Goal: Information Seeking & Learning: Learn about a topic

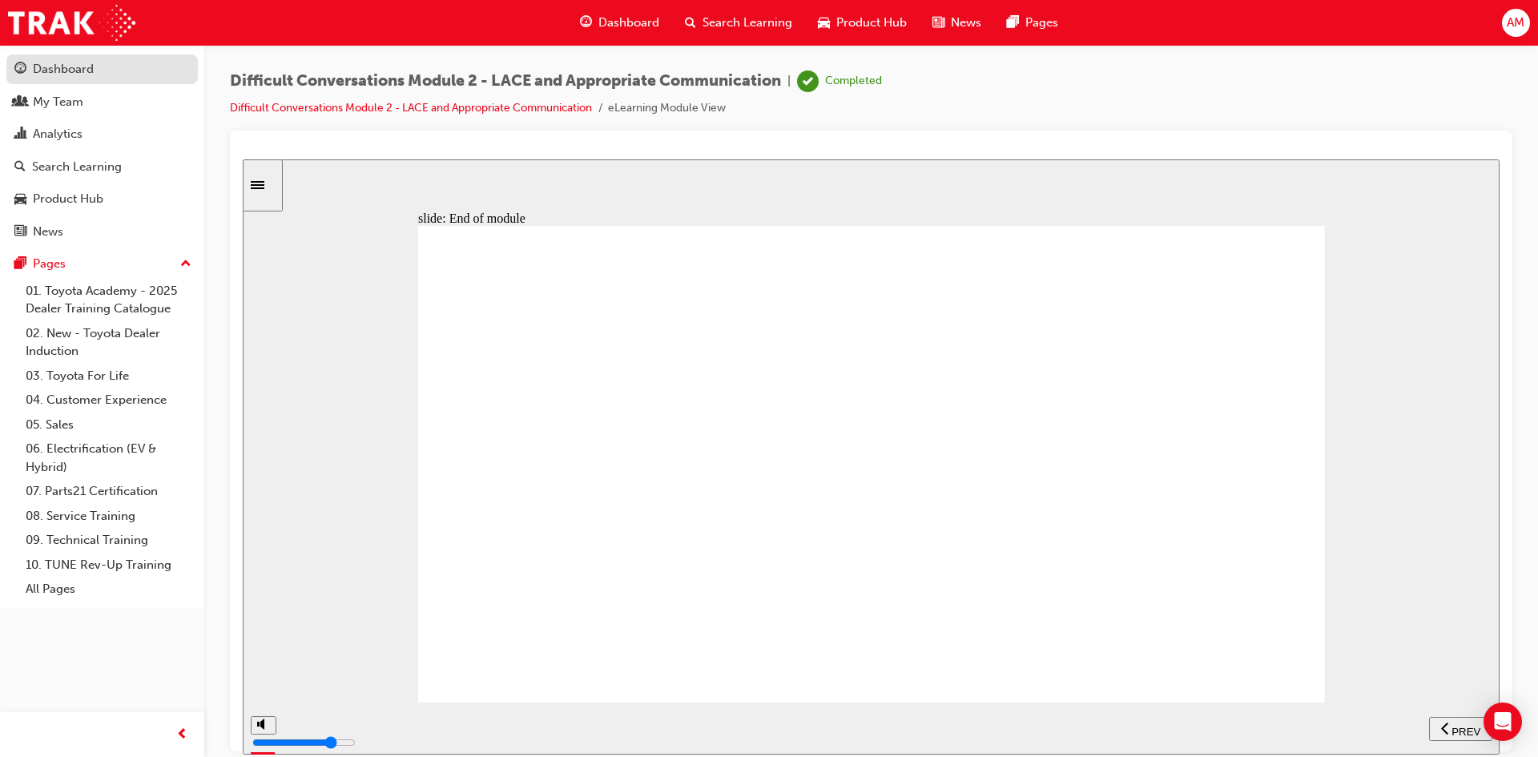
click at [51, 70] on div "Dashboard" at bounding box center [63, 69] width 61 height 18
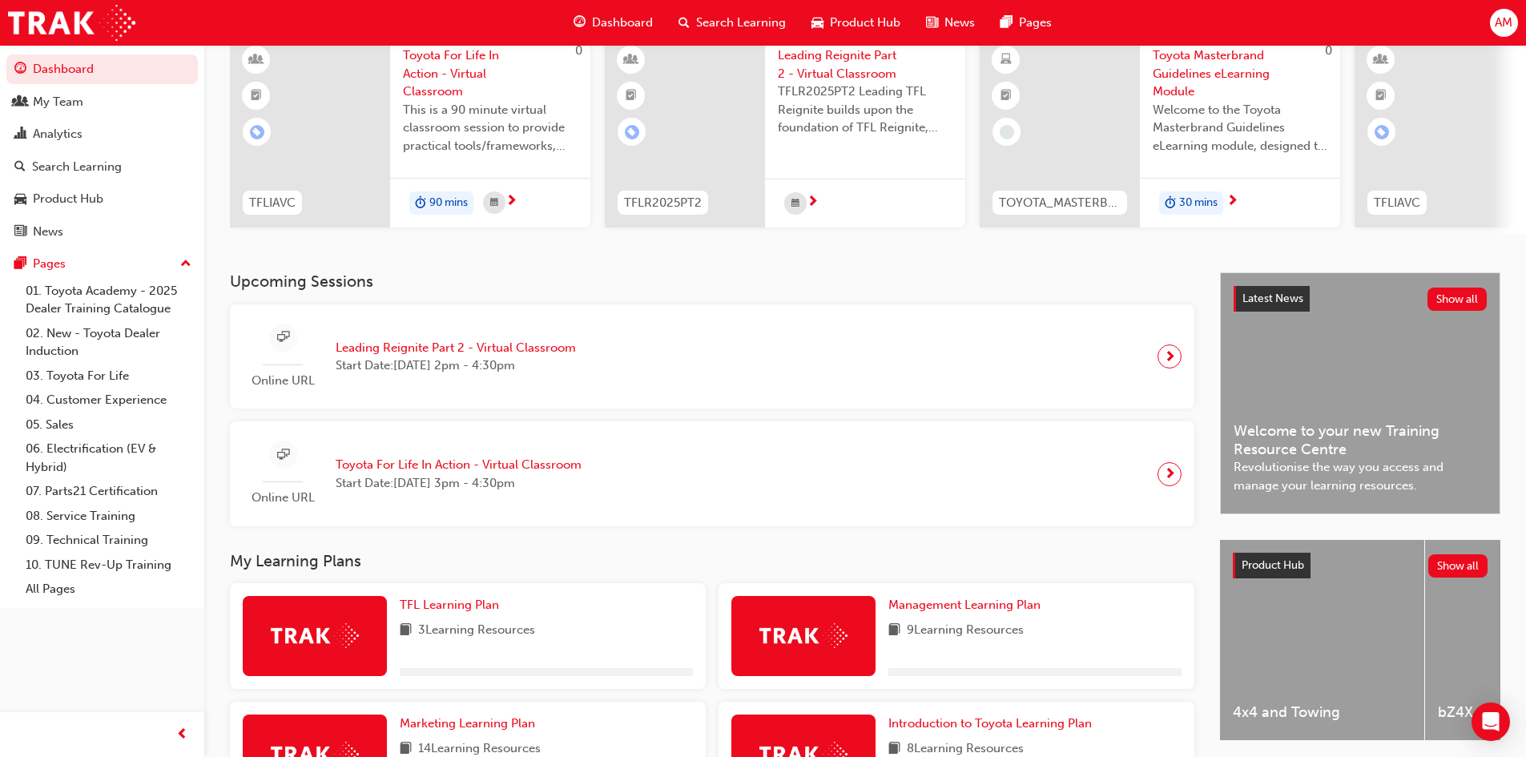
scroll to position [389, 0]
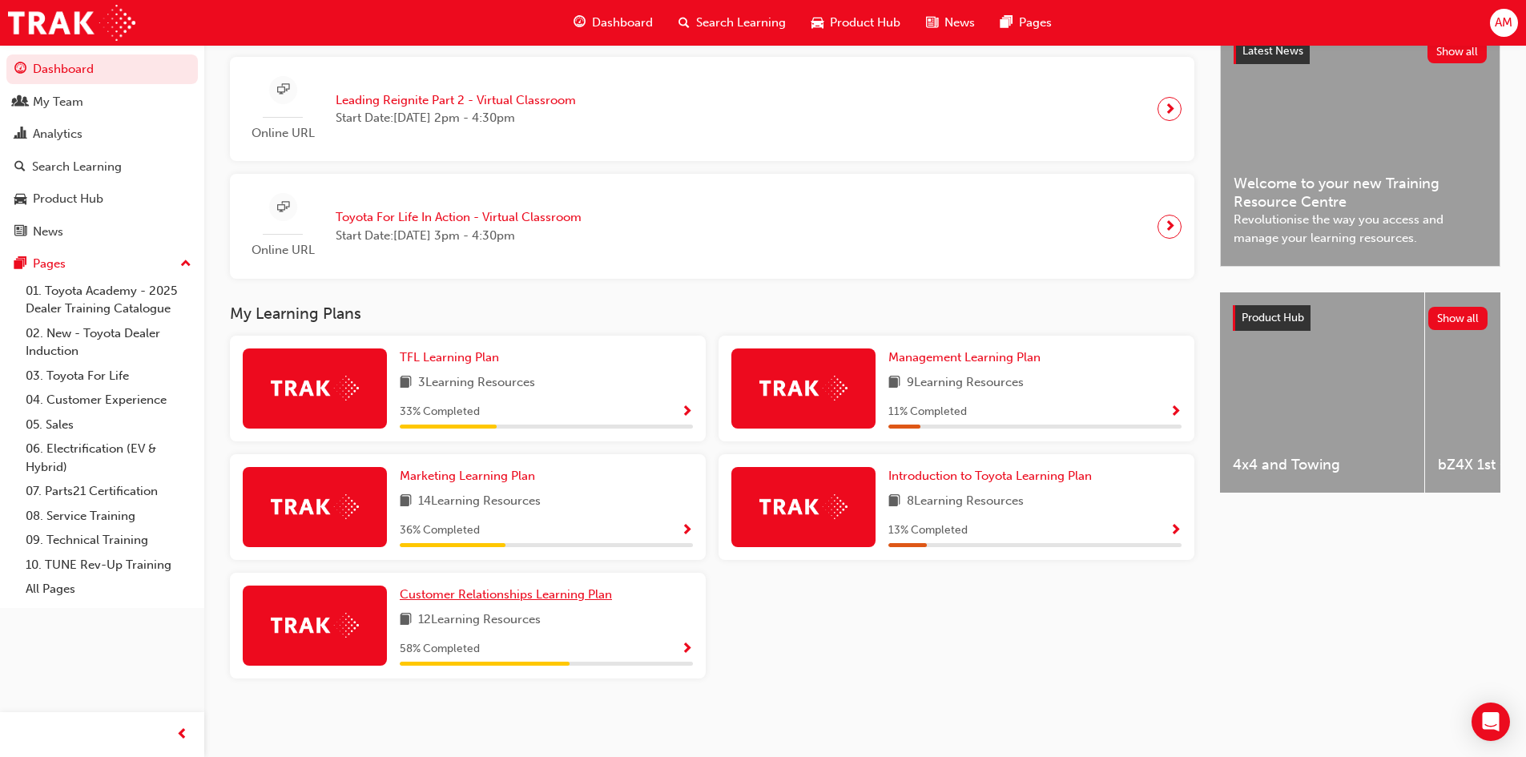
click at [561, 599] on span "Customer Relationships Learning Plan" at bounding box center [506, 594] width 212 height 14
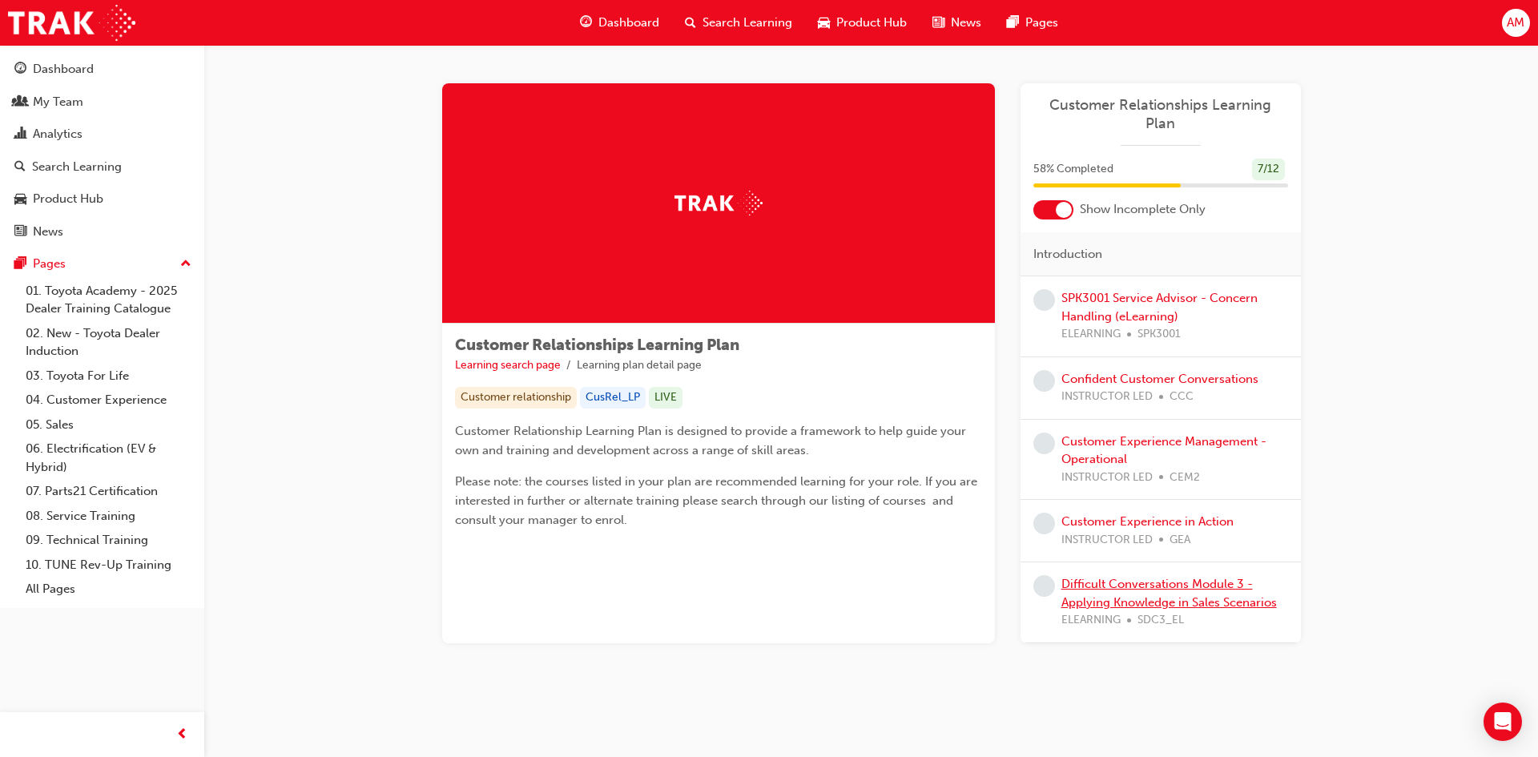
click at [1107, 589] on link "Difficult Conversations Module 3 - Applying Knowledge in Sales Scenarios" at bounding box center [1168, 593] width 215 height 33
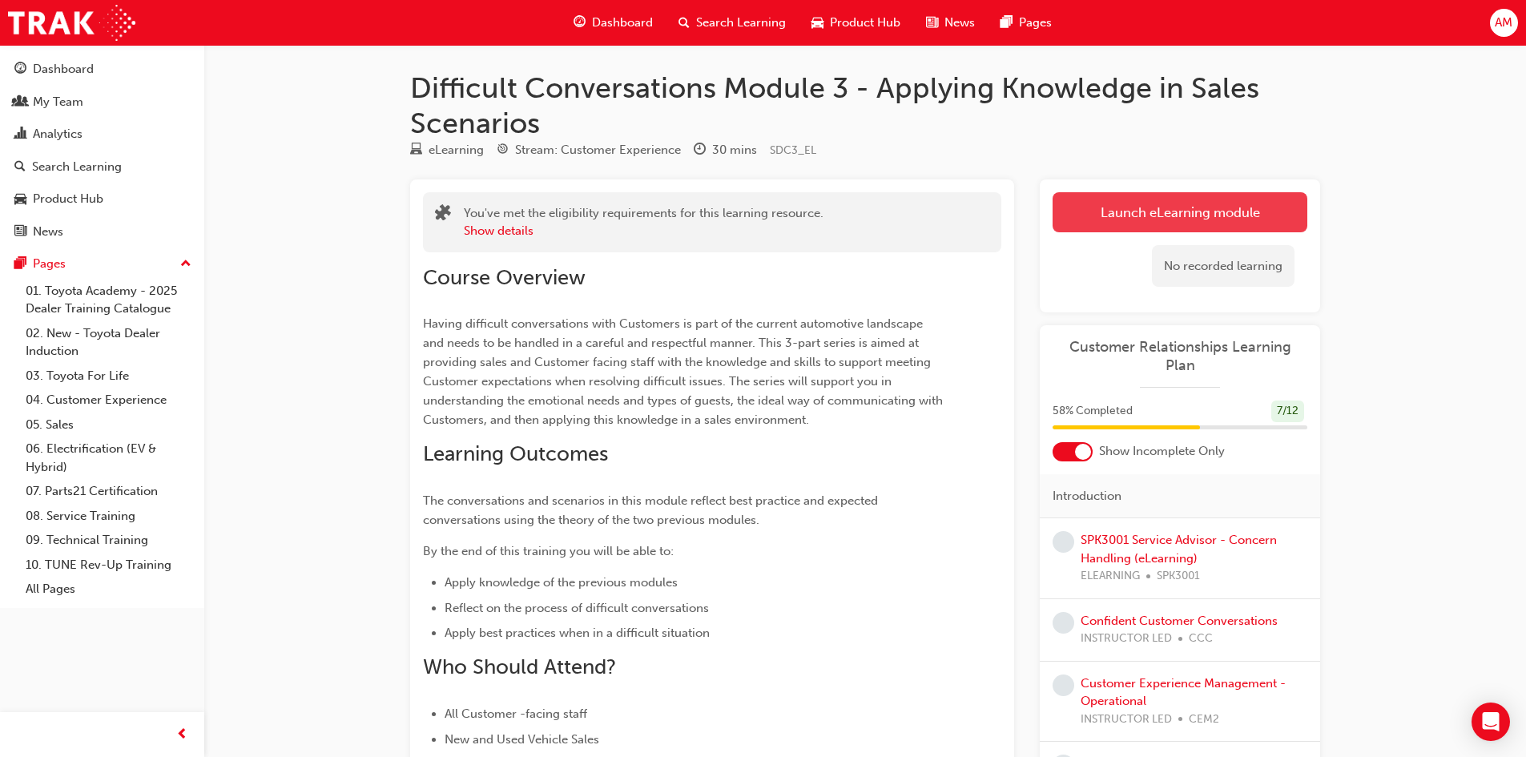
click at [1190, 198] on link "Launch eLearning module" at bounding box center [1179, 212] width 255 height 40
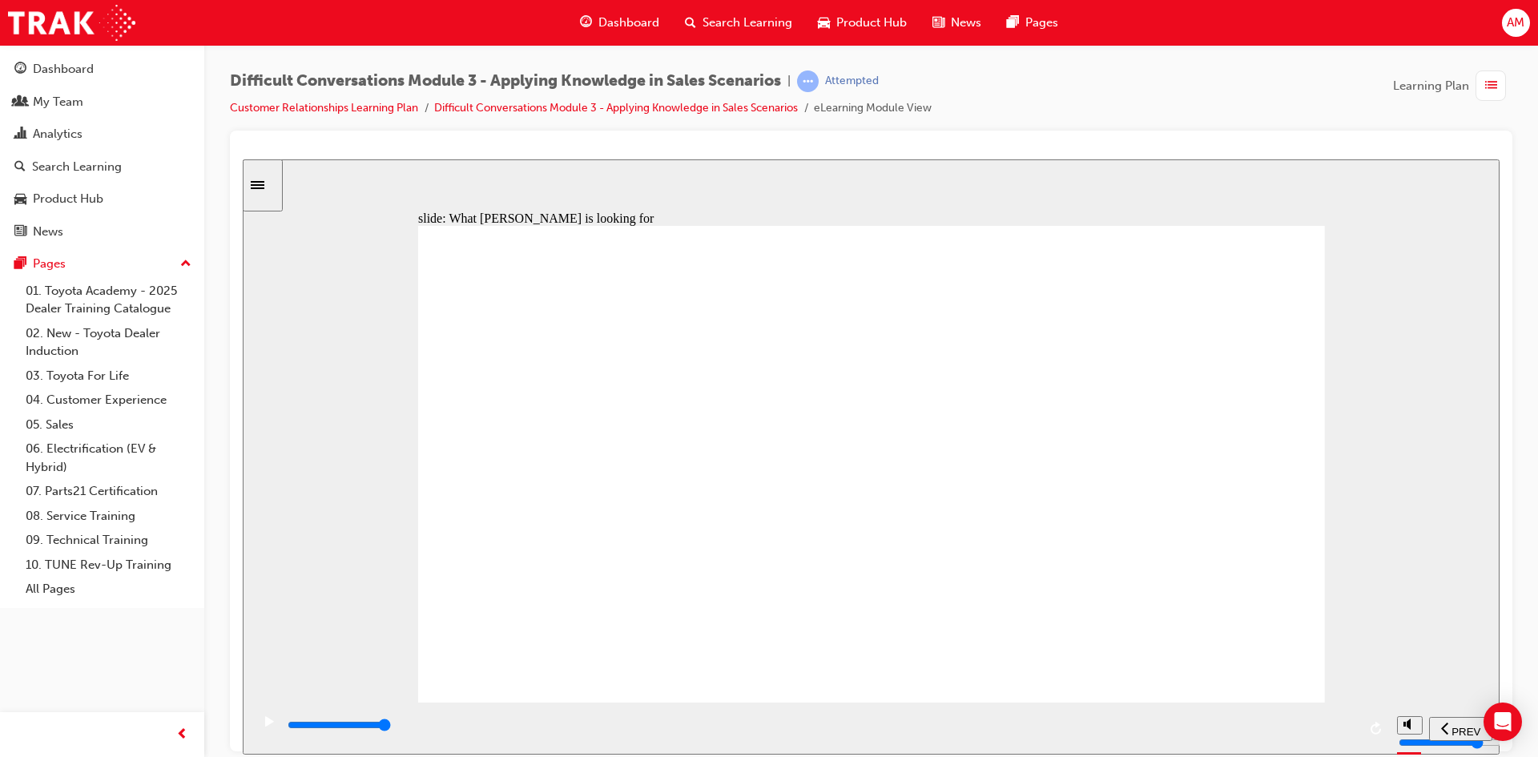
type input "24800"
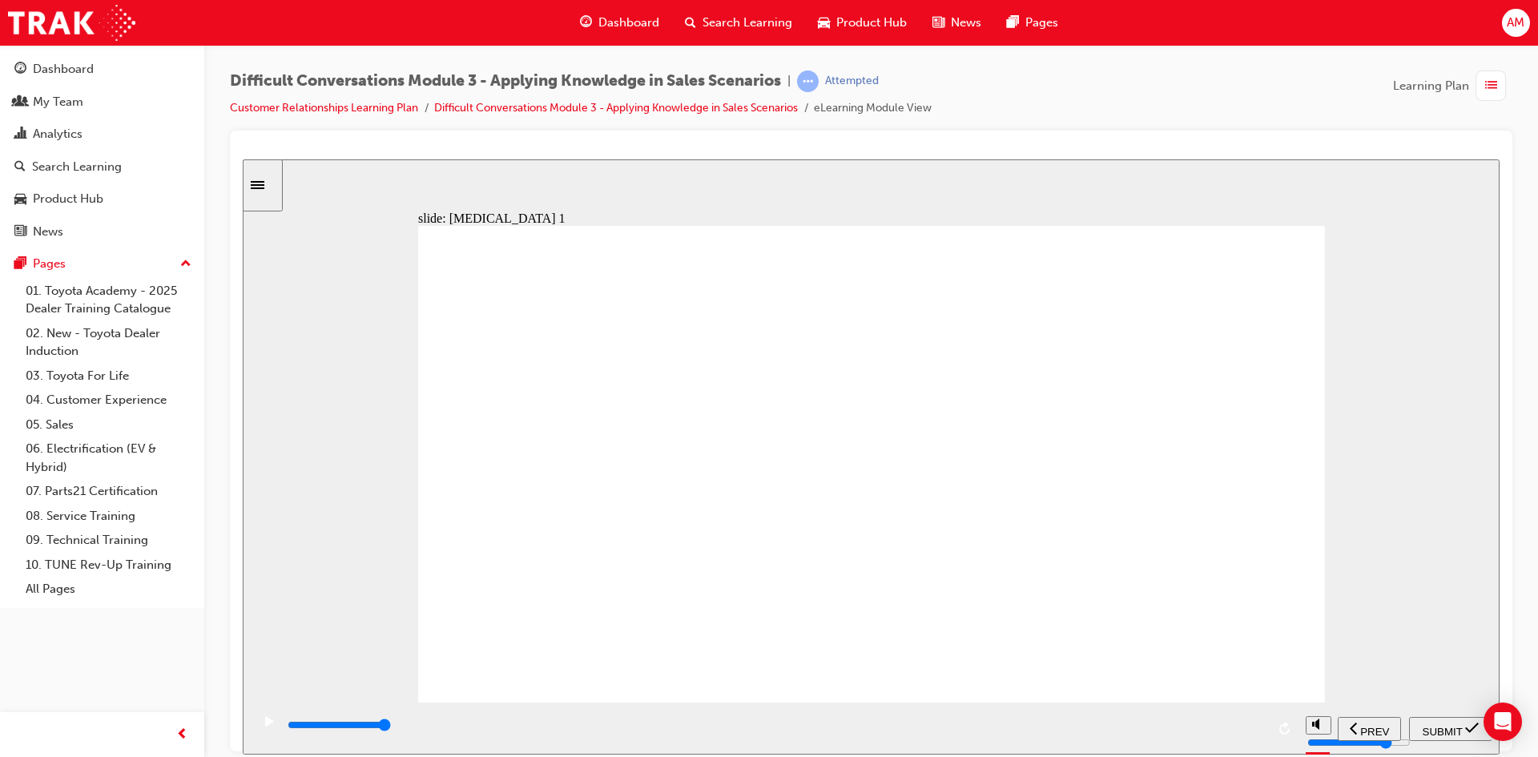
radio input "true"
click at [1451, 729] on span "SUBMIT" at bounding box center [1442, 731] width 40 height 12
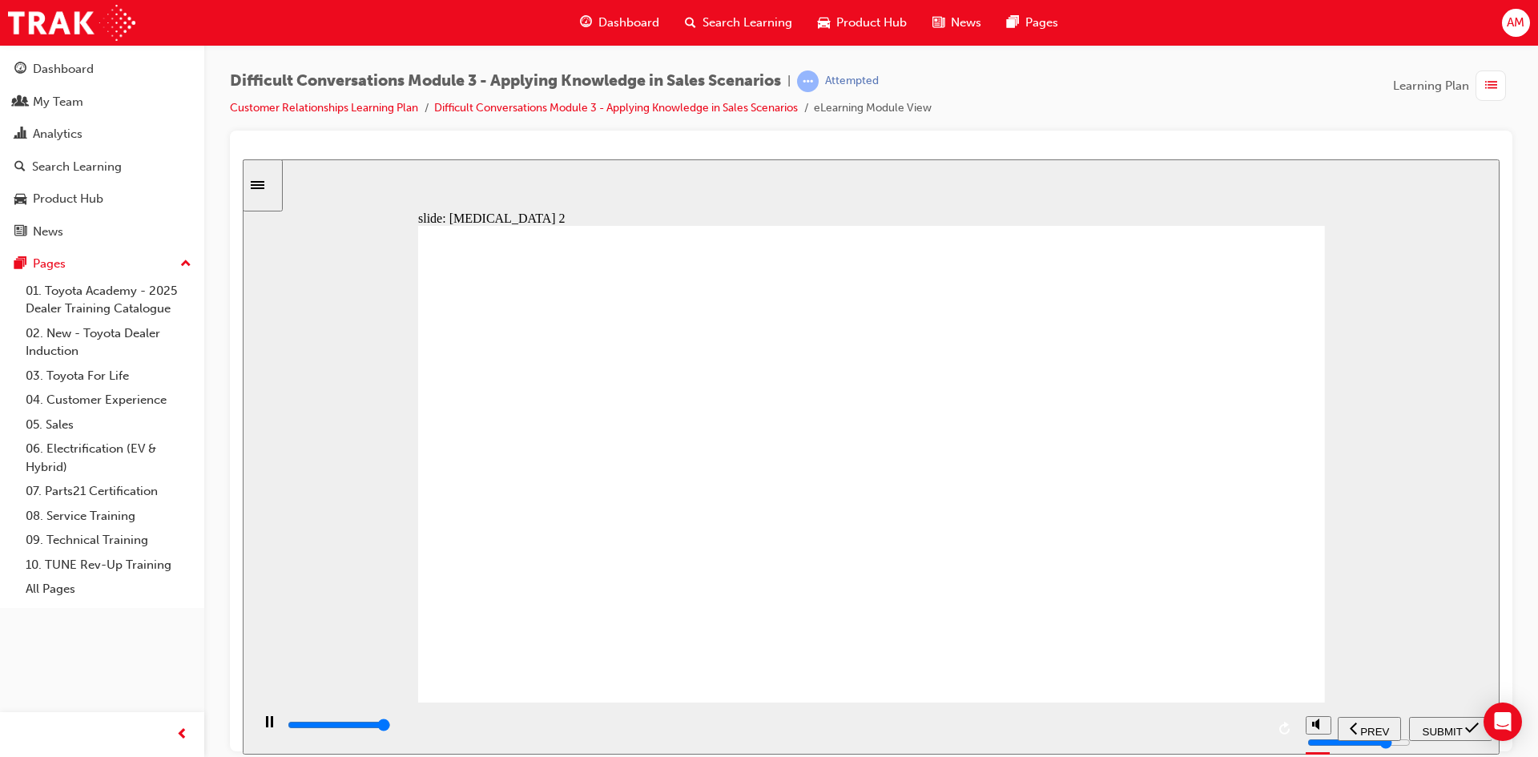
type input "10200"
radio input "true"
click at [1448, 730] on span "SUBMIT" at bounding box center [1442, 731] width 40 height 12
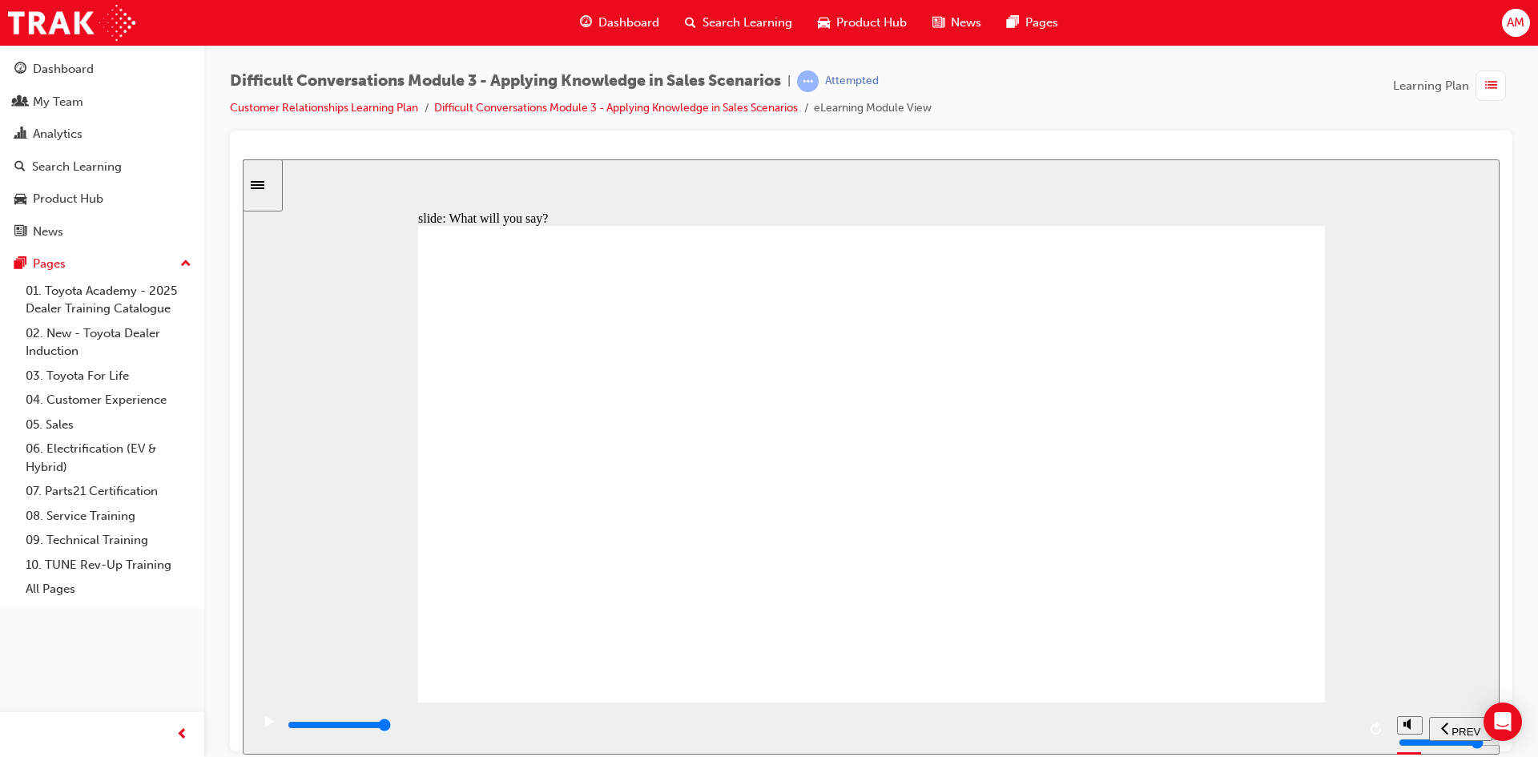
drag, startPoint x: 1210, startPoint y: 288, endPoint x: 816, endPoint y: 355, distance: 399.6
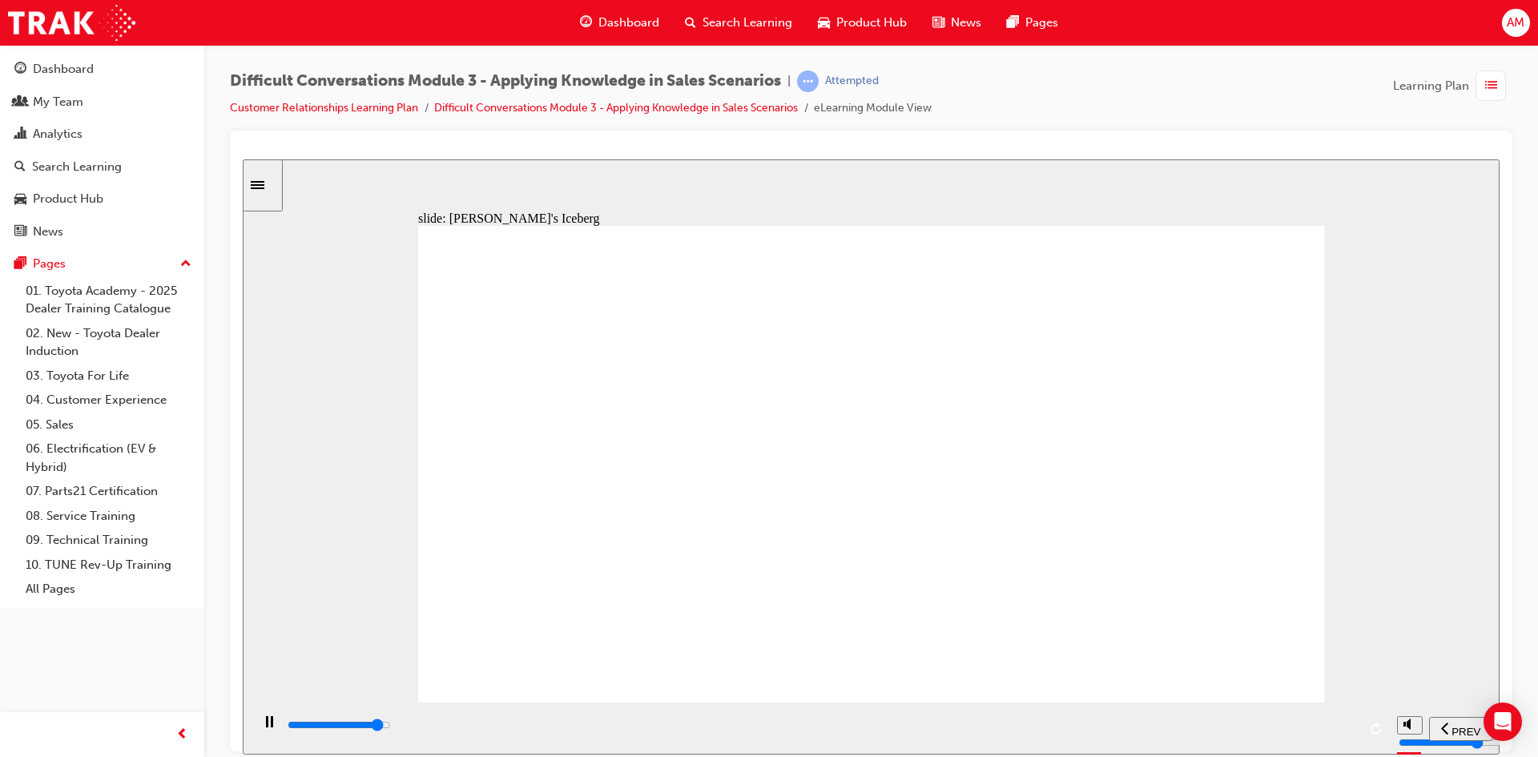
drag, startPoint x: 1160, startPoint y: 287, endPoint x: 770, endPoint y: 428, distance: 415.7
drag, startPoint x: 1139, startPoint y: 294, endPoint x: 764, endPoint y: 433, distance: 399.8
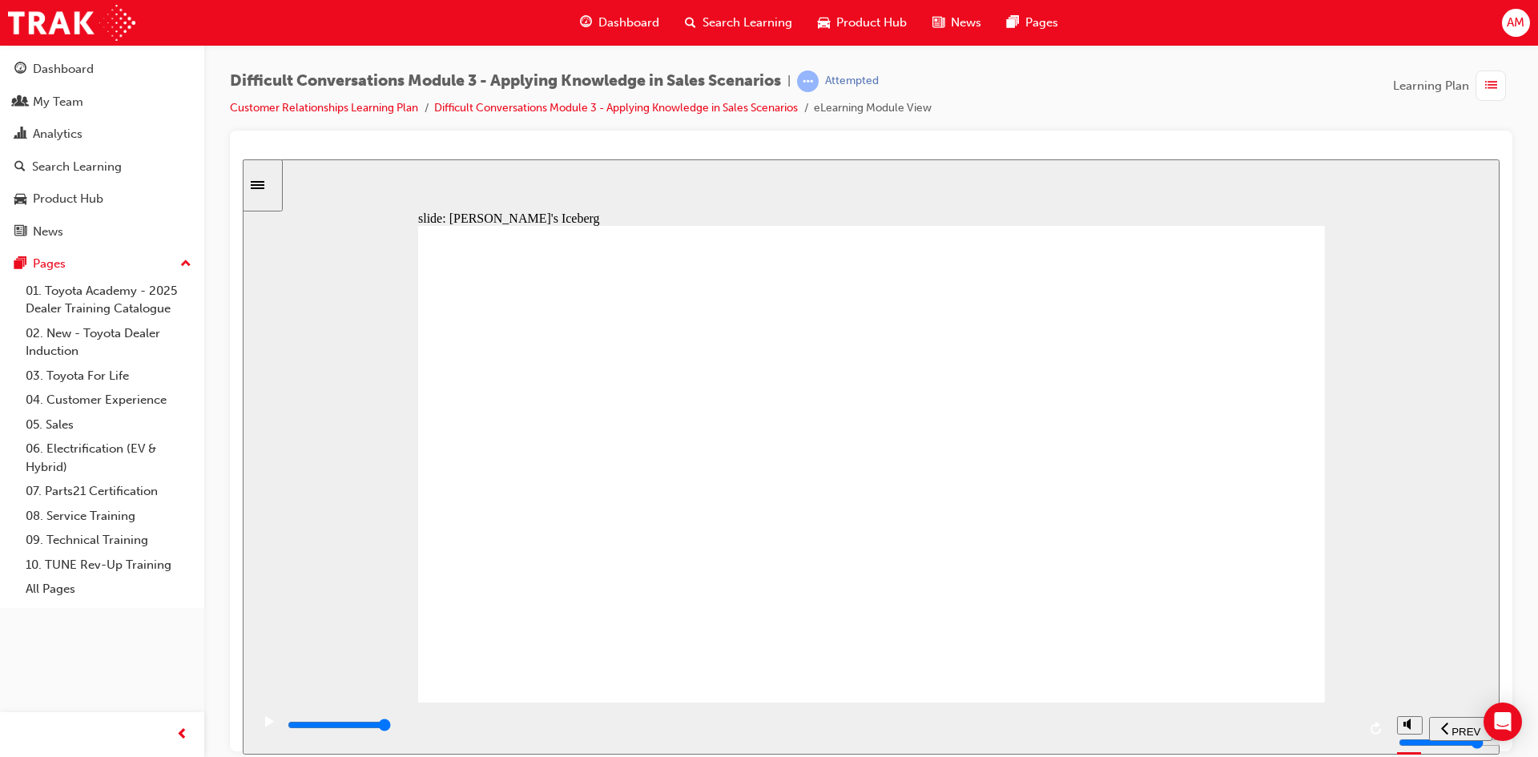
drag, startPoint x: 1148, startPoint y: 279, endPoint x: 761, endPoint y: 431, distance: 416.1
drag, startPoint x: 1150, startPoint y: 287, endPoint x: 760, endPoint y: 437, distance: 417.7
drag, startPoint x: 1171, startPoint y: 278, endPoint x: 785, endPoint y: 423, distance: 412.3
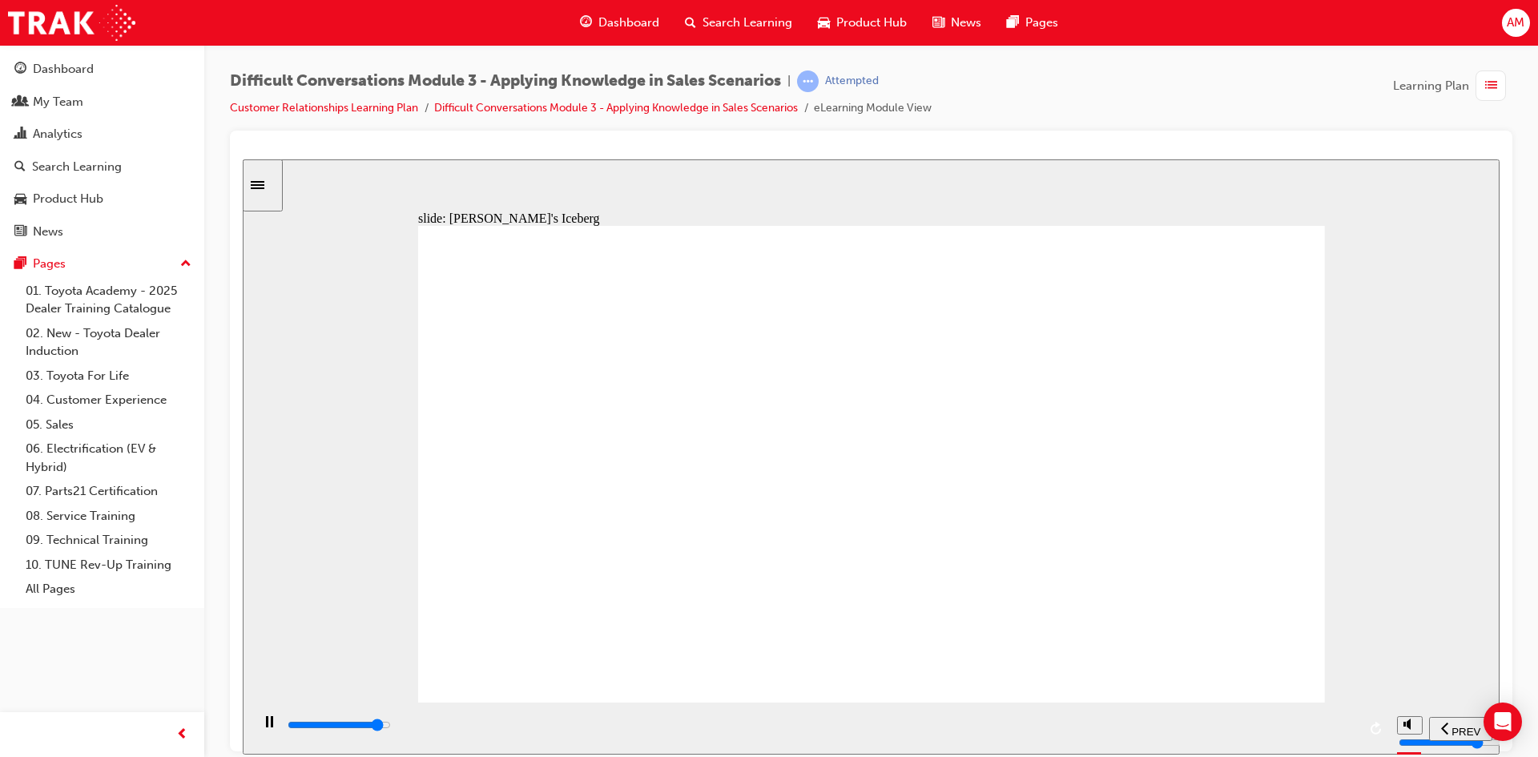
drag, startPoint x: 1167, startPoint y: 284, endPoint x: 777, endPoint y: 427, distance: 415.2
drag, startPoint x: 1162, startPoint y: 285, endPoint x: 773, endPoint y: 427, distance: 414.2
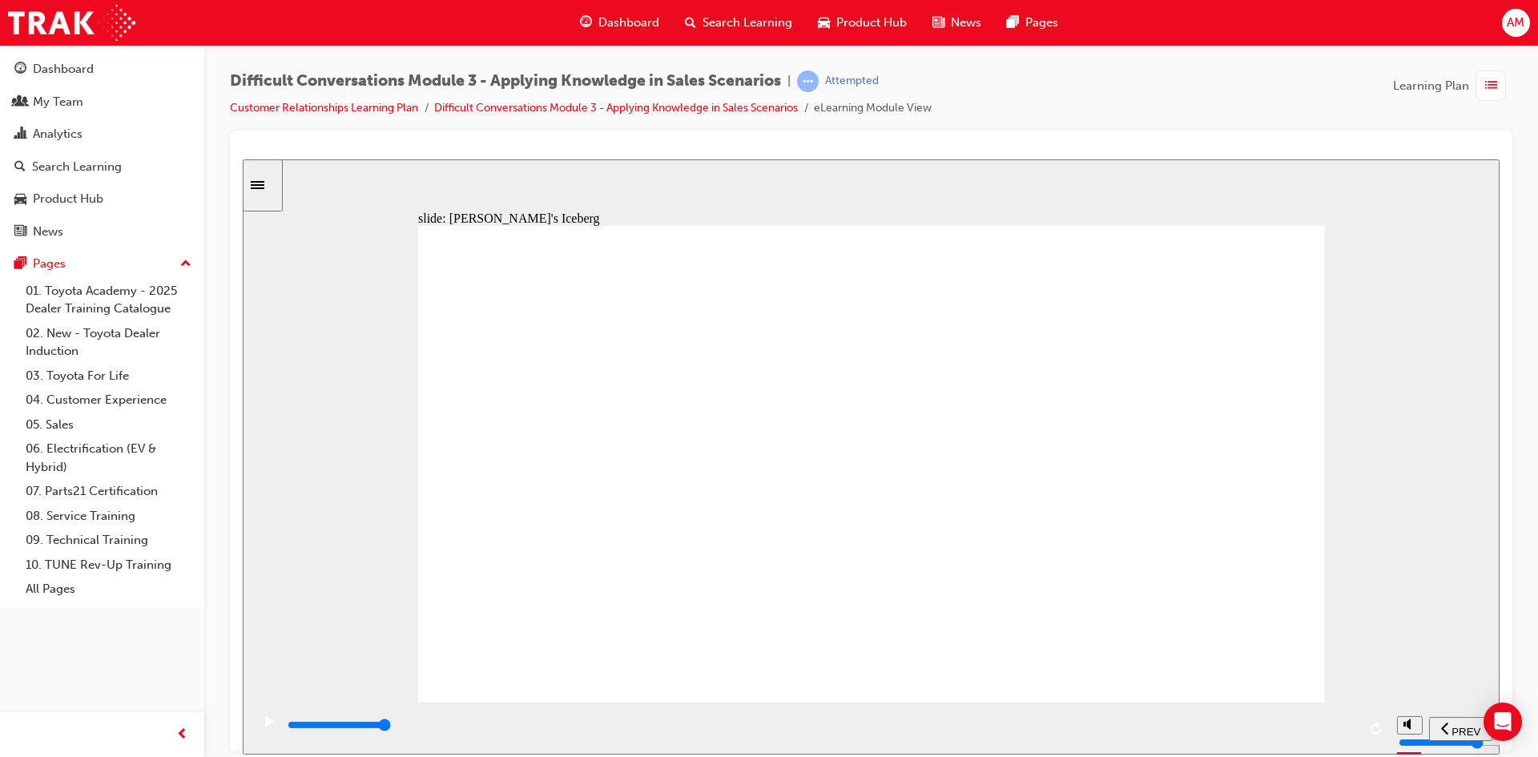
drag, startPoint x: 1196, startPoint y: 283, endPoint x: 811, endPoint y: 347, distance: 389.7
type input "9000"
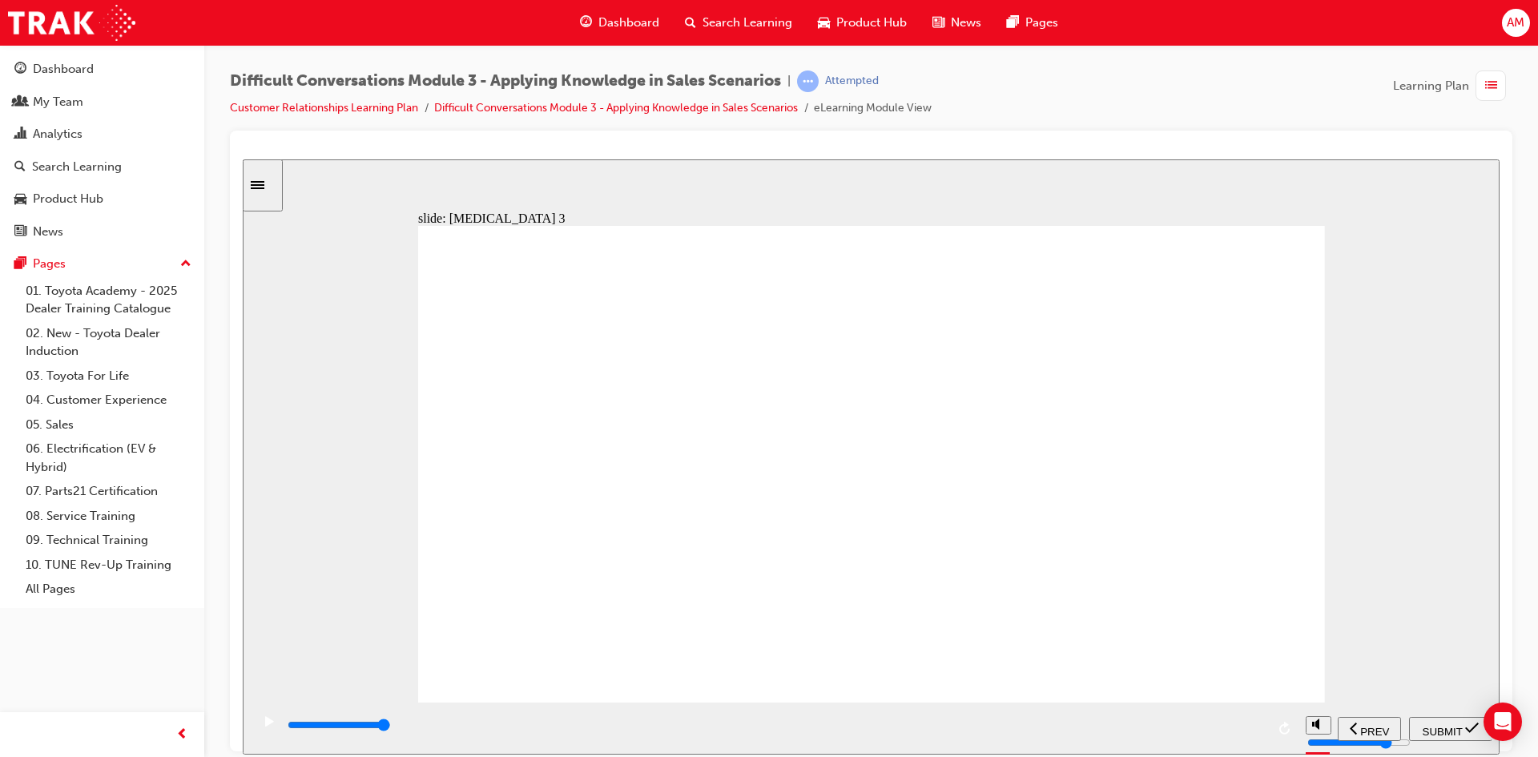
radio input "true"
click at [1422, 726] on span "SUBMIT" at bounding box center [1442, 731] width 40 height 12
type input "5300"
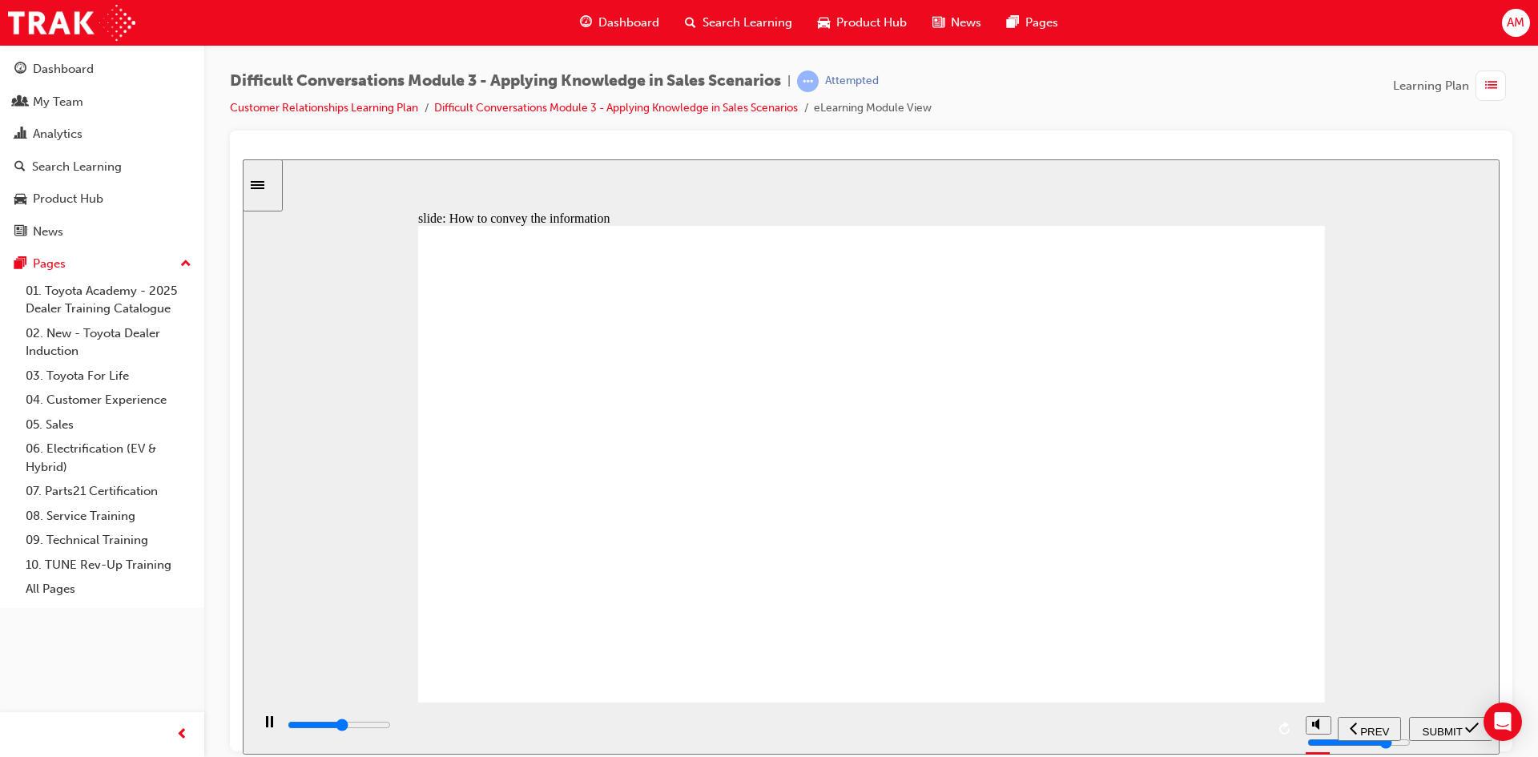
checkbox input "true"
type input "9800"
checkbox input "true"
type input "9800"
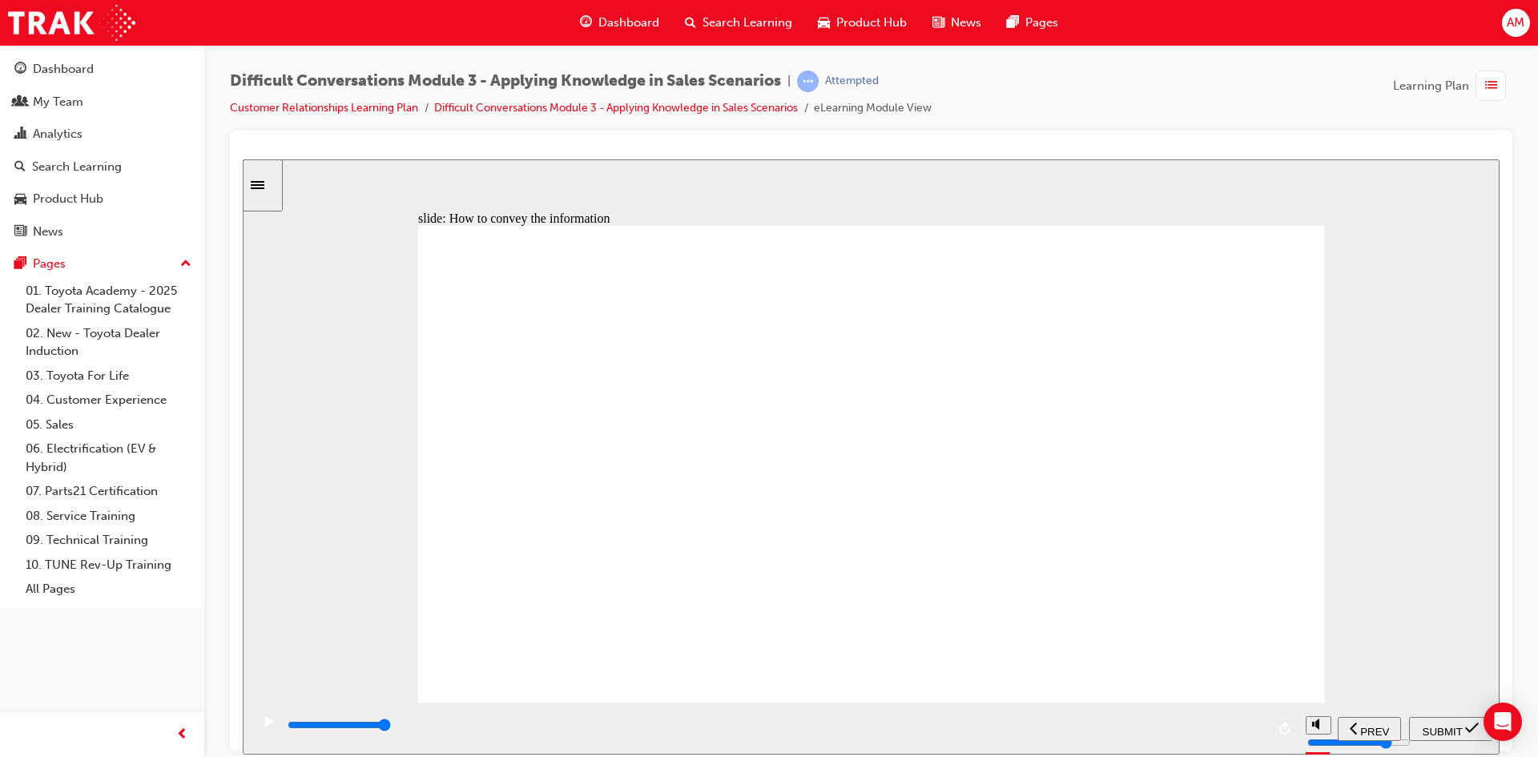
checkbox input "true"
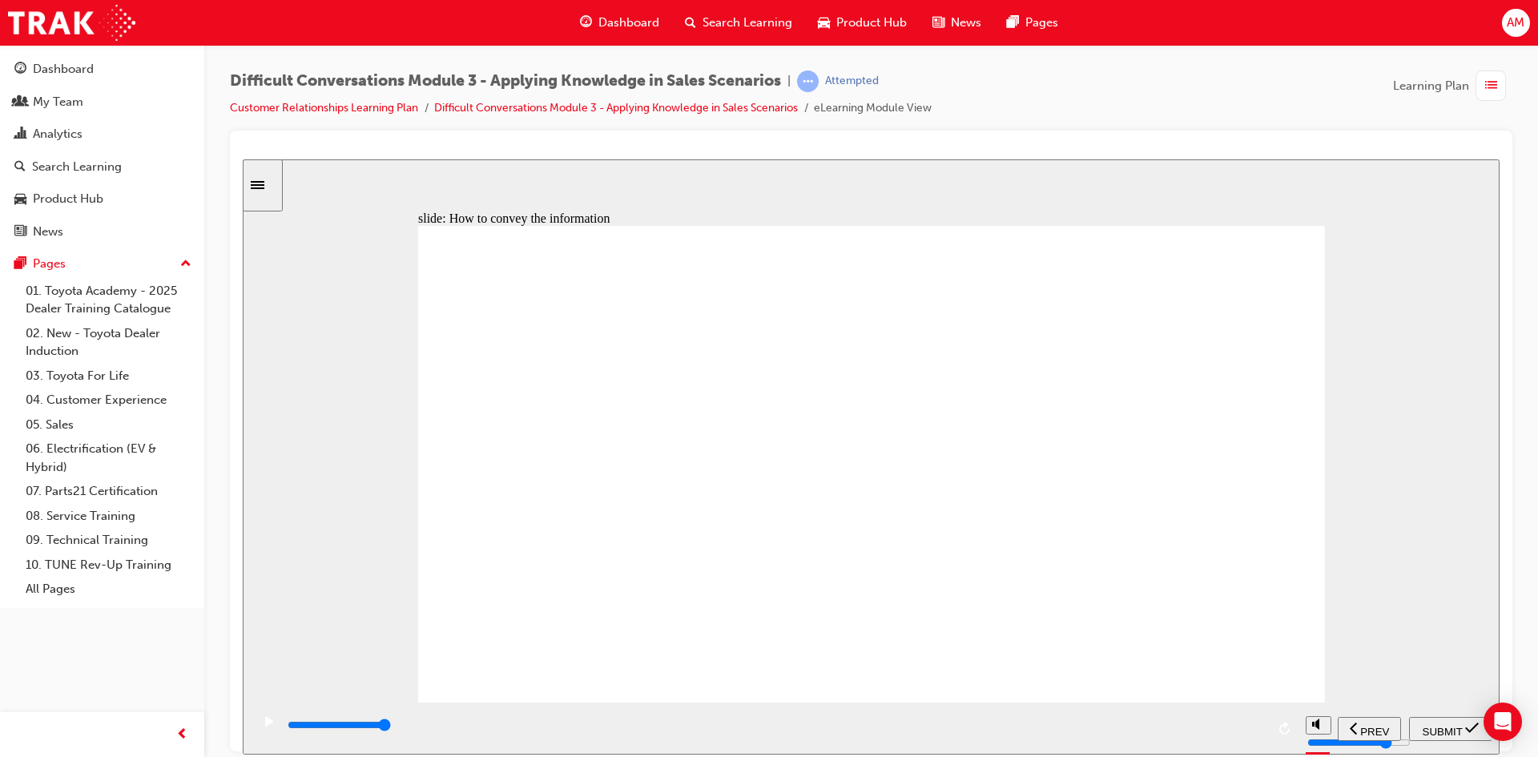
checkbox input "true"
click at [1461, 725] on span "SUBMIT" at bounding box center [1442, 731] width 40 height 12
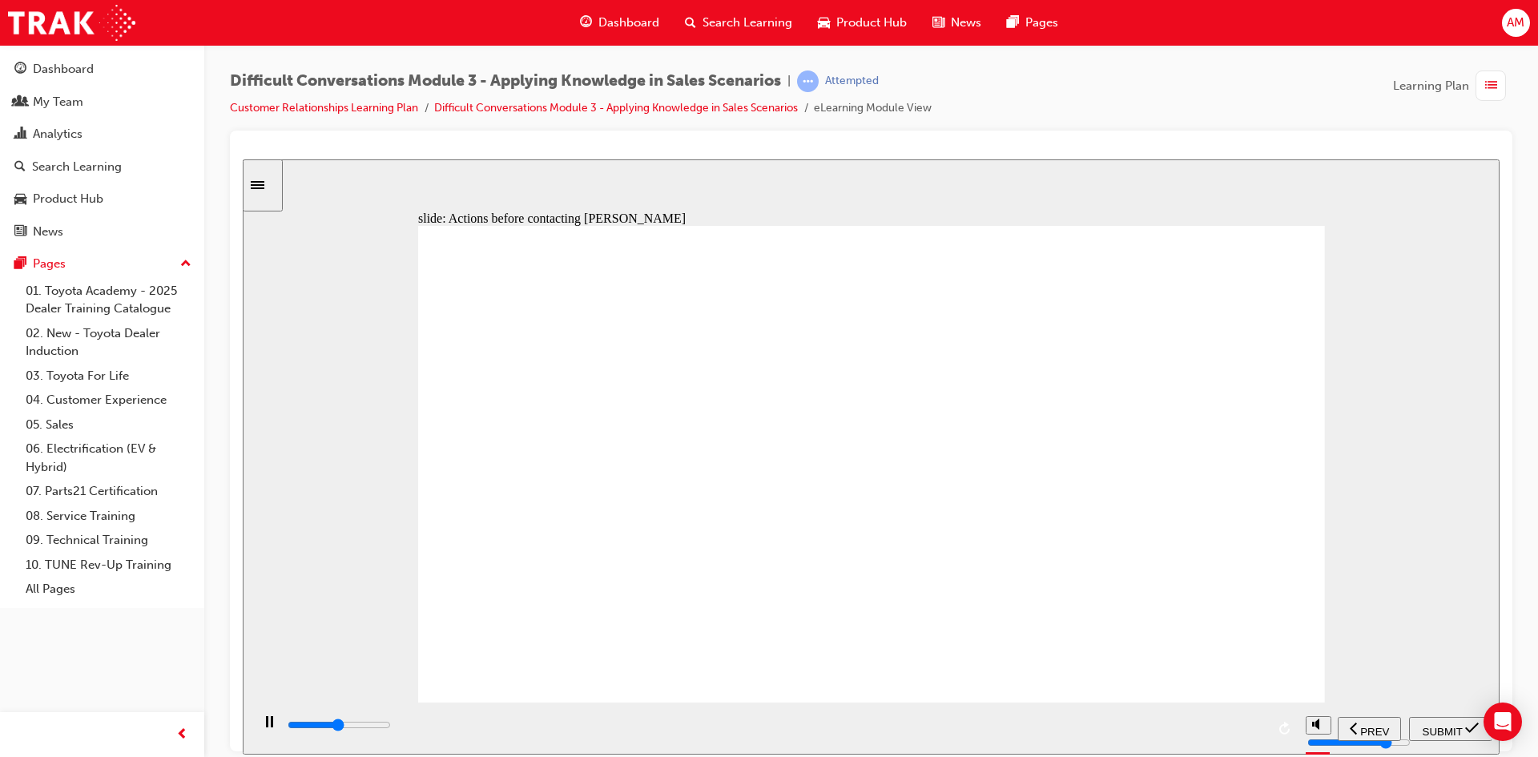
type input "5300"
checkbox input "true"
type input "7900"
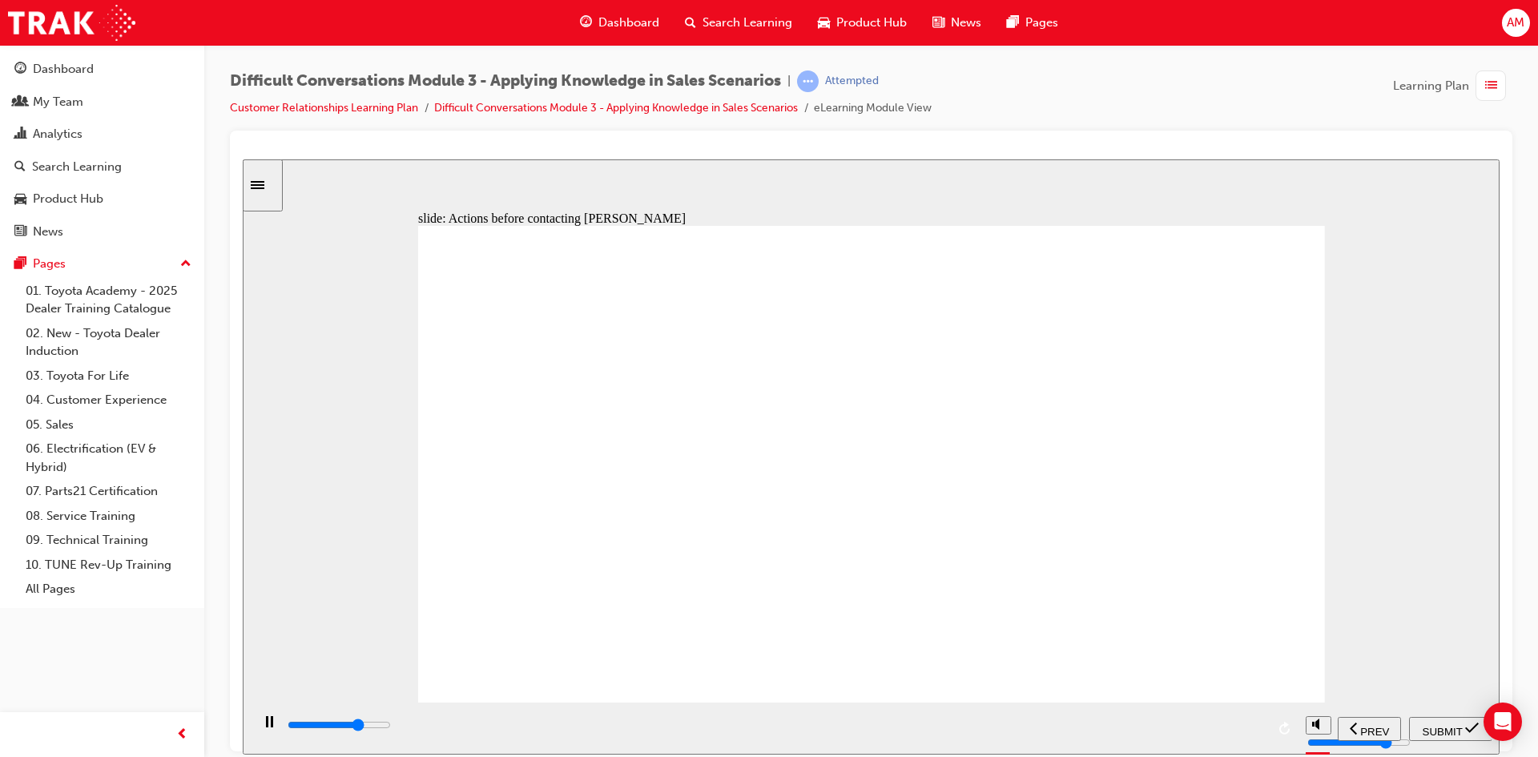
checkbox input "true"
click at [1462, 725] on span "SUBMIT" at bounding box center [1442, 731] width 40 height 12
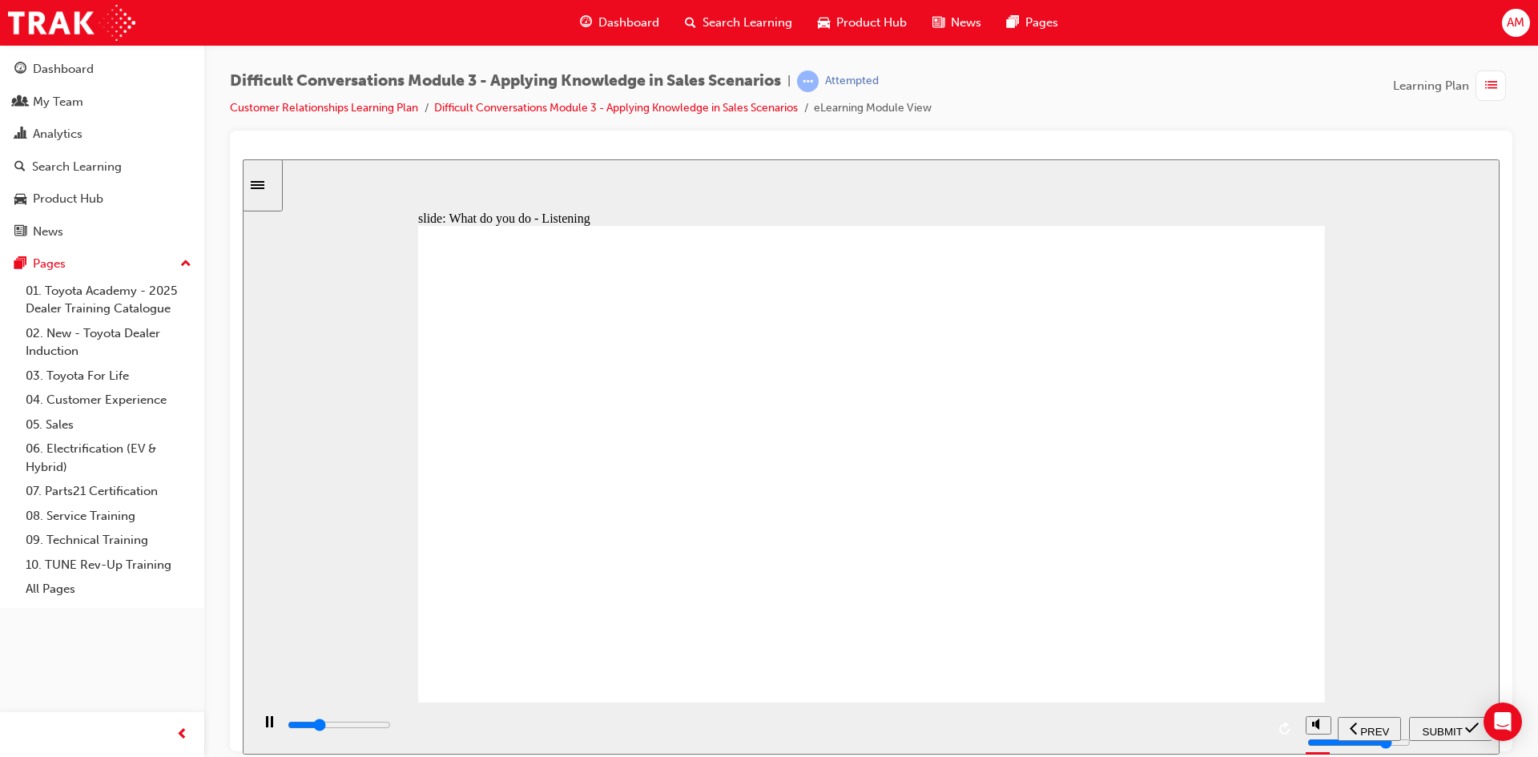
type input "3000"
checkbox input "true"
type input "7000"
checkbox input "true"
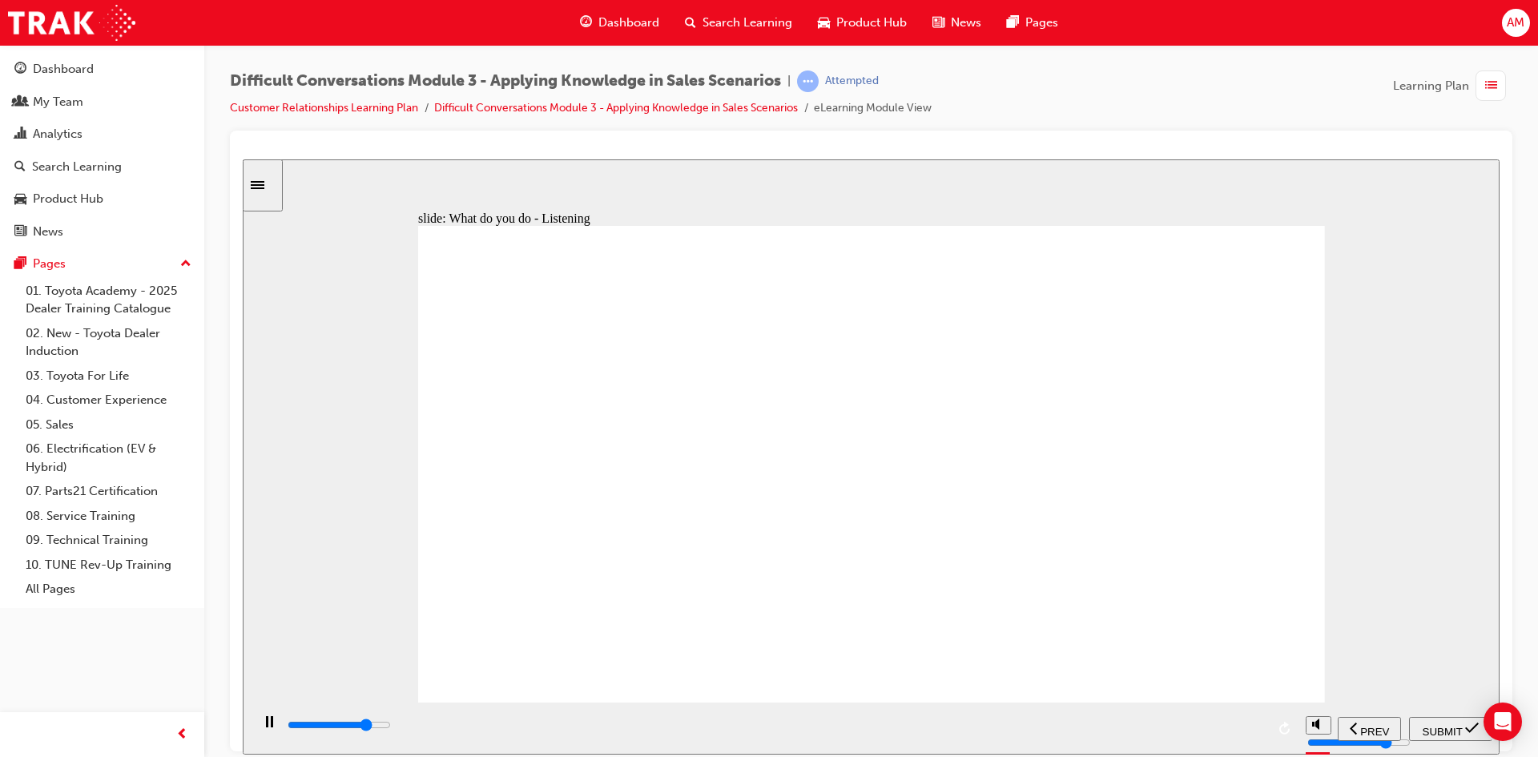
click at [1447, 726] on span "SUBMIT" at bounding box center [1442, 731] width 40 height 12
type input "5800"
checkbox input "true"
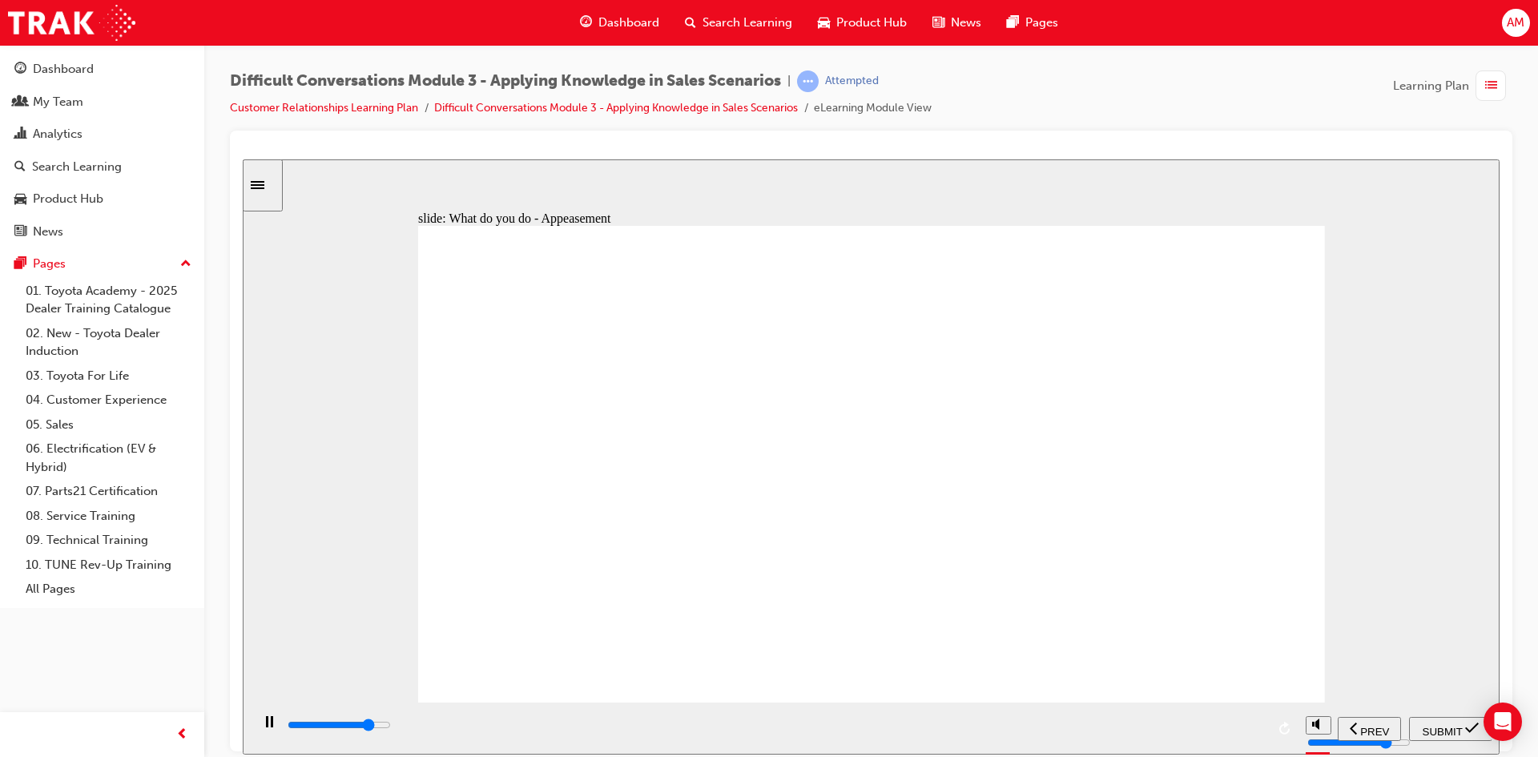
type input "8000"
checkbox input "true"
type input "8800"
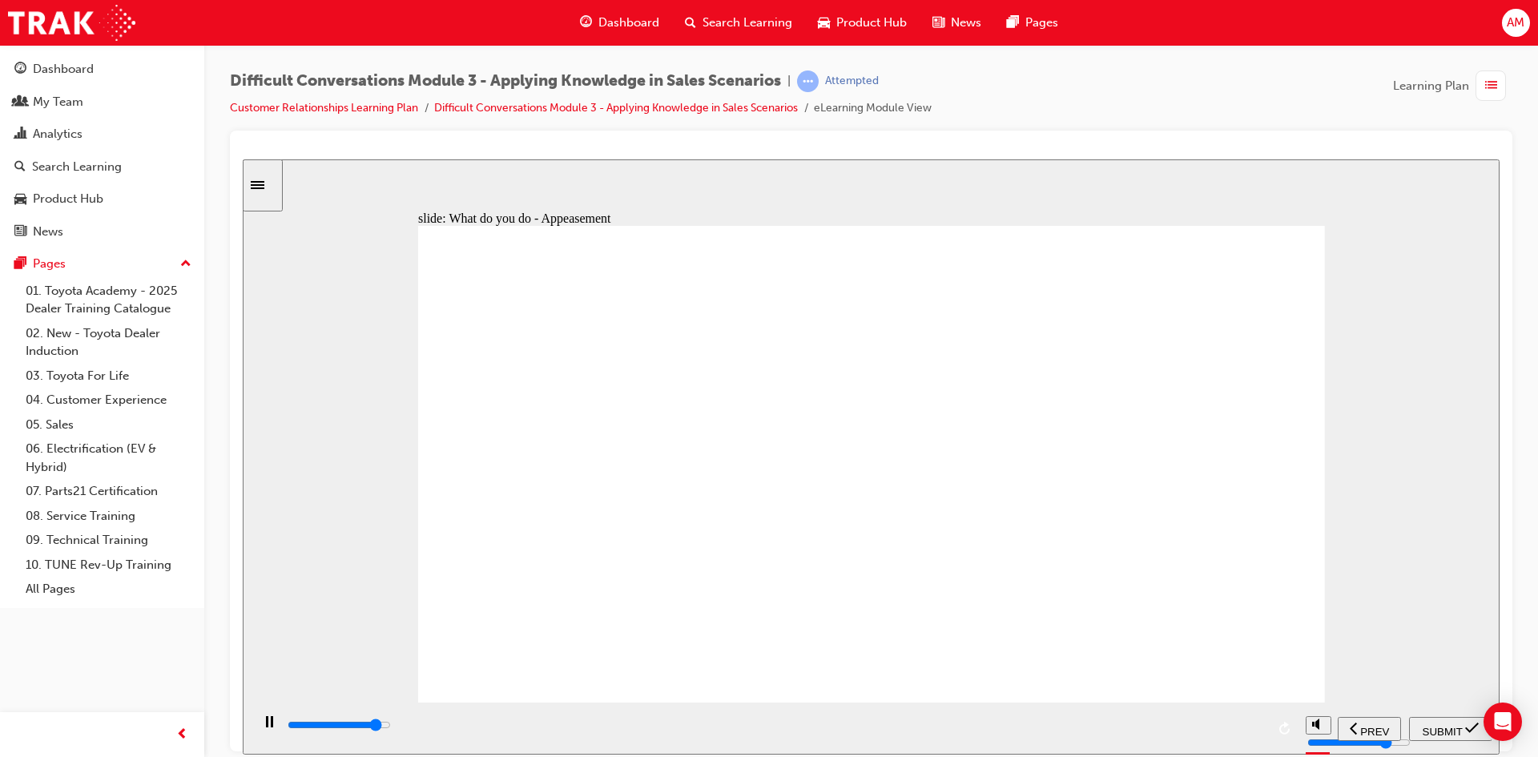
checkbox input "true"
click at [1449, 725] on span "SUBMIT" at bounding box center [1442, 731] width 40 height 12
type input "10000"
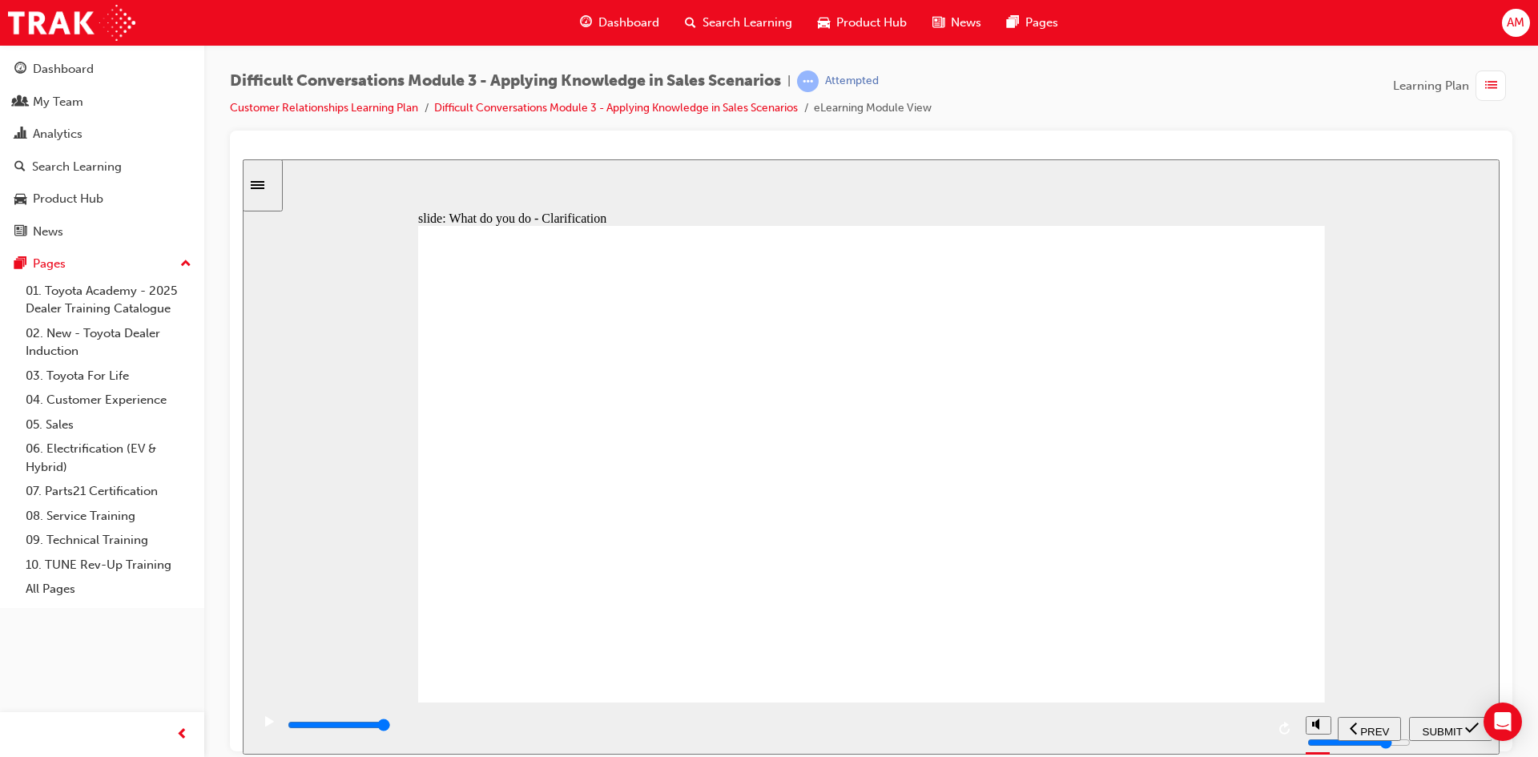
checkbox input "true"
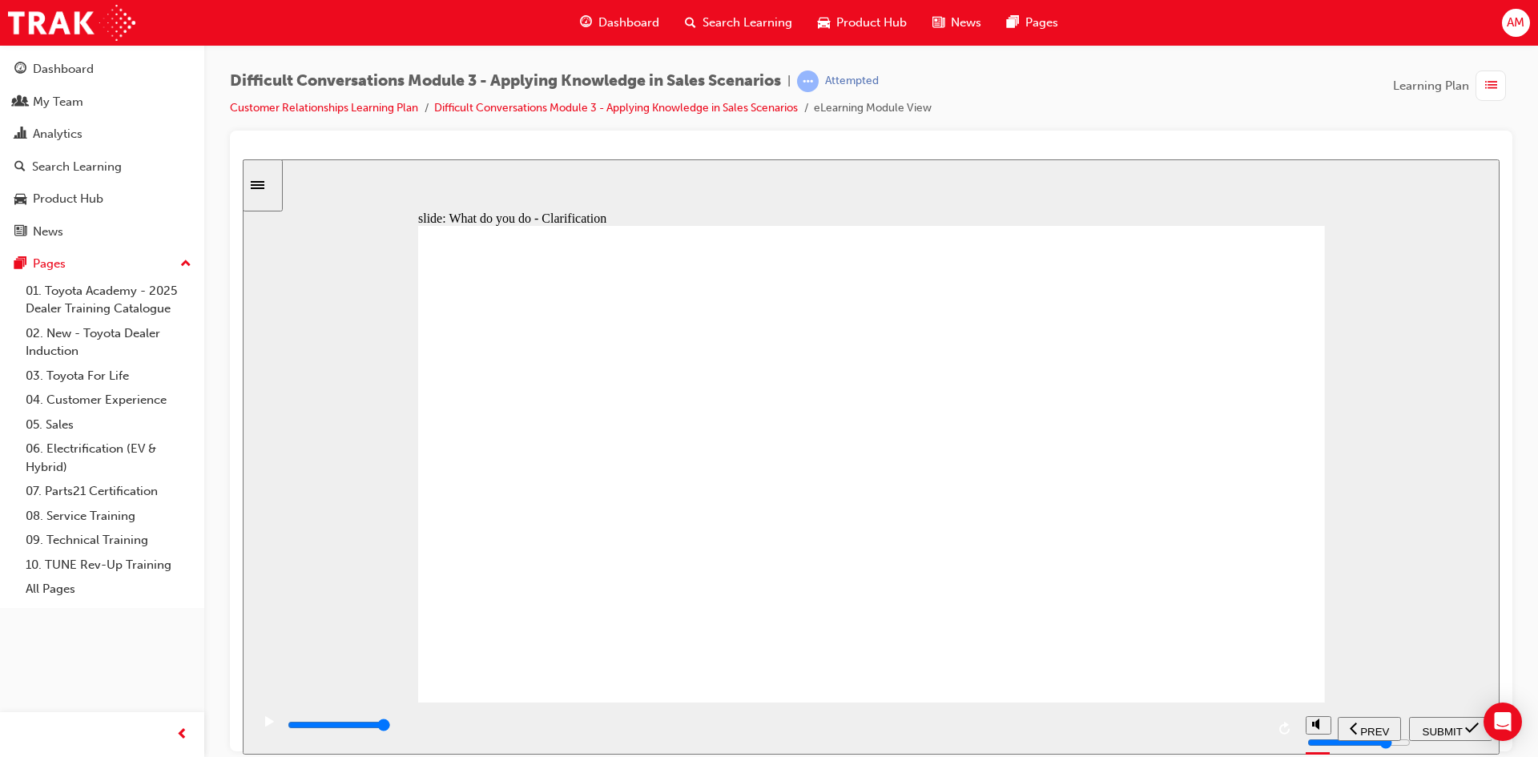
click at [1459, 726] on span "SUBMIT" at bounding box center [1442, 731] width 40 height 12
type input "9100"
checkbox input "true"
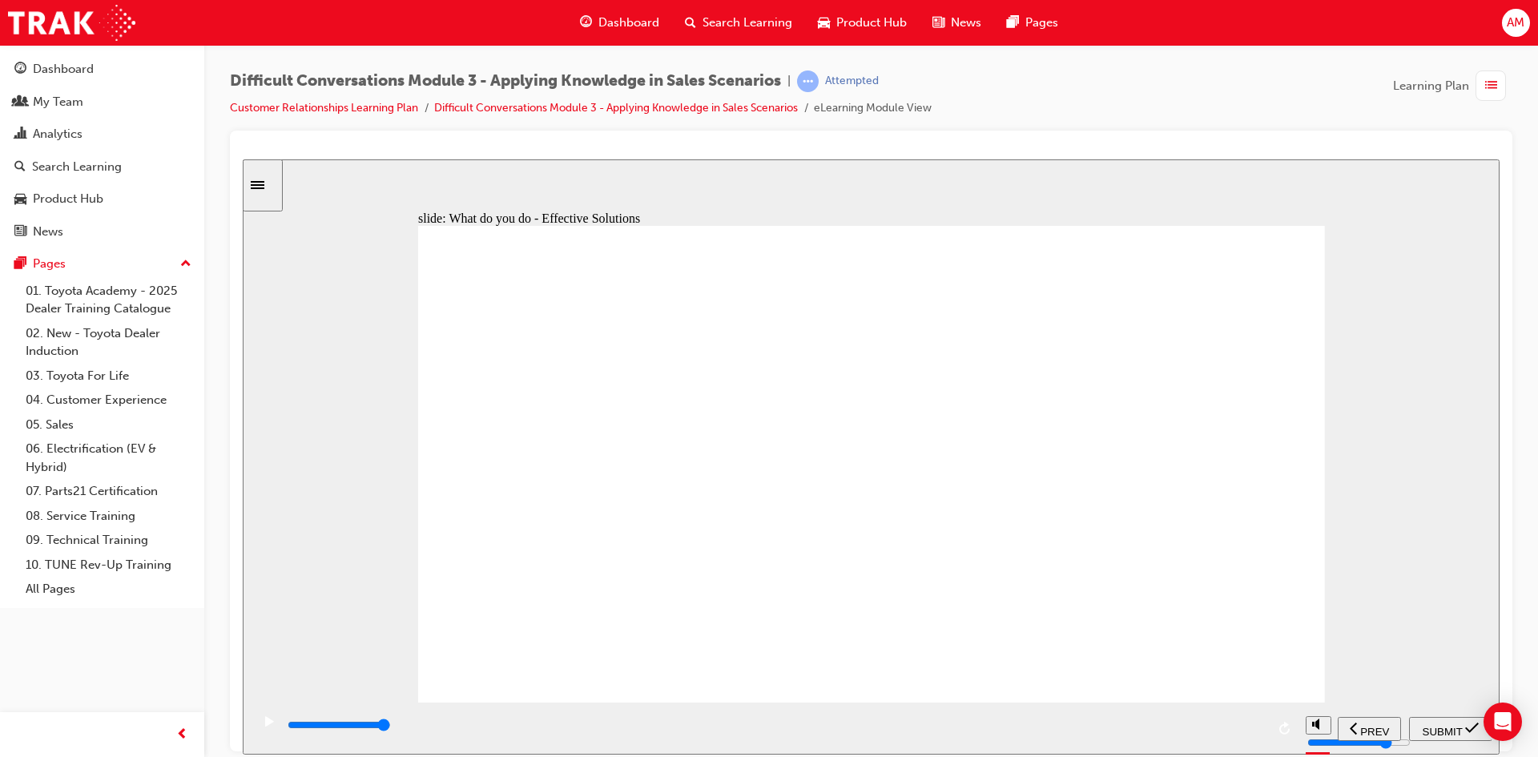
checkbox input "true"
click at [1468, 728] on icon "submit" at bounding box center [1472, 727] width 14 height 14
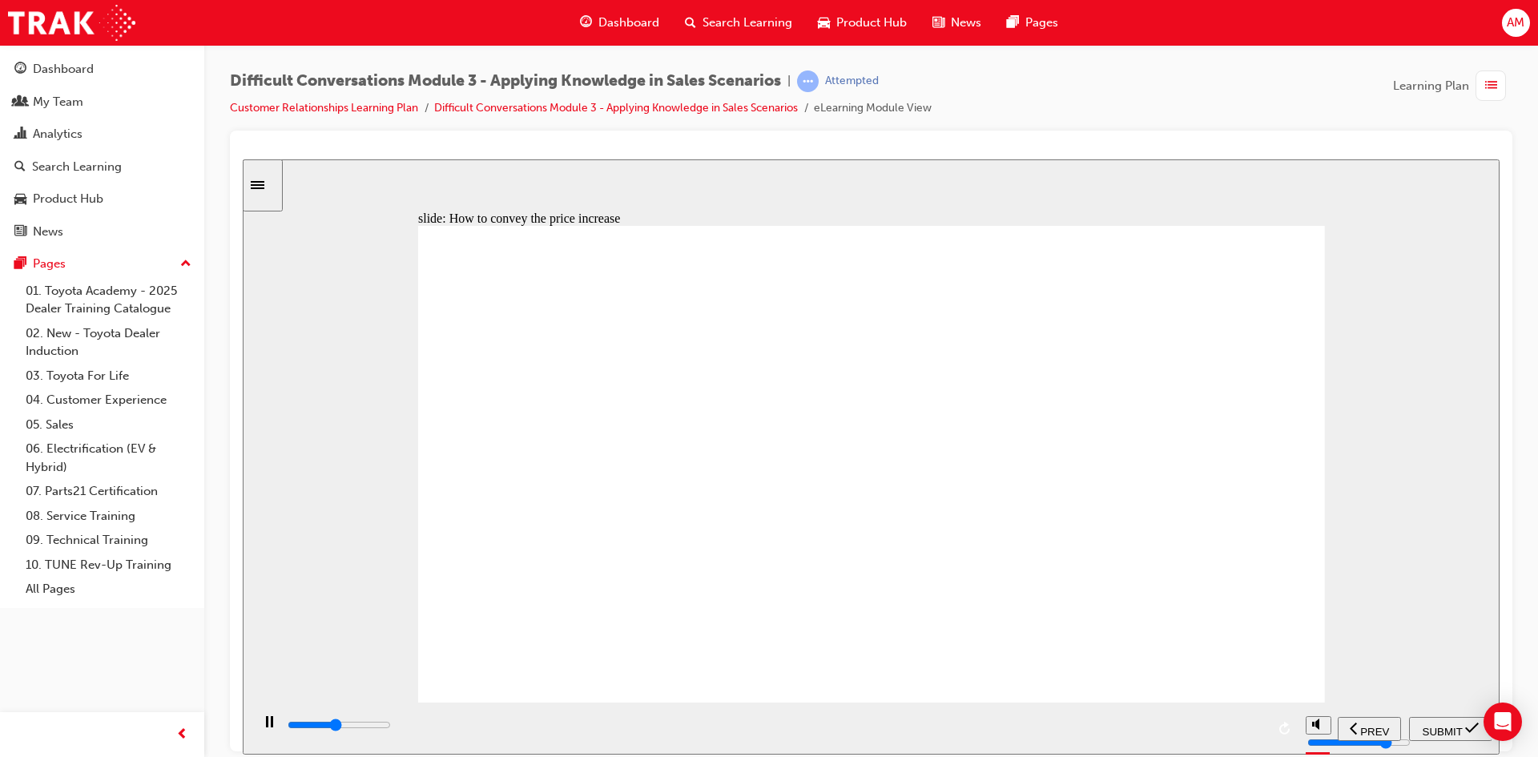
type input "4300"
checkbox input "true"
type input "7600"
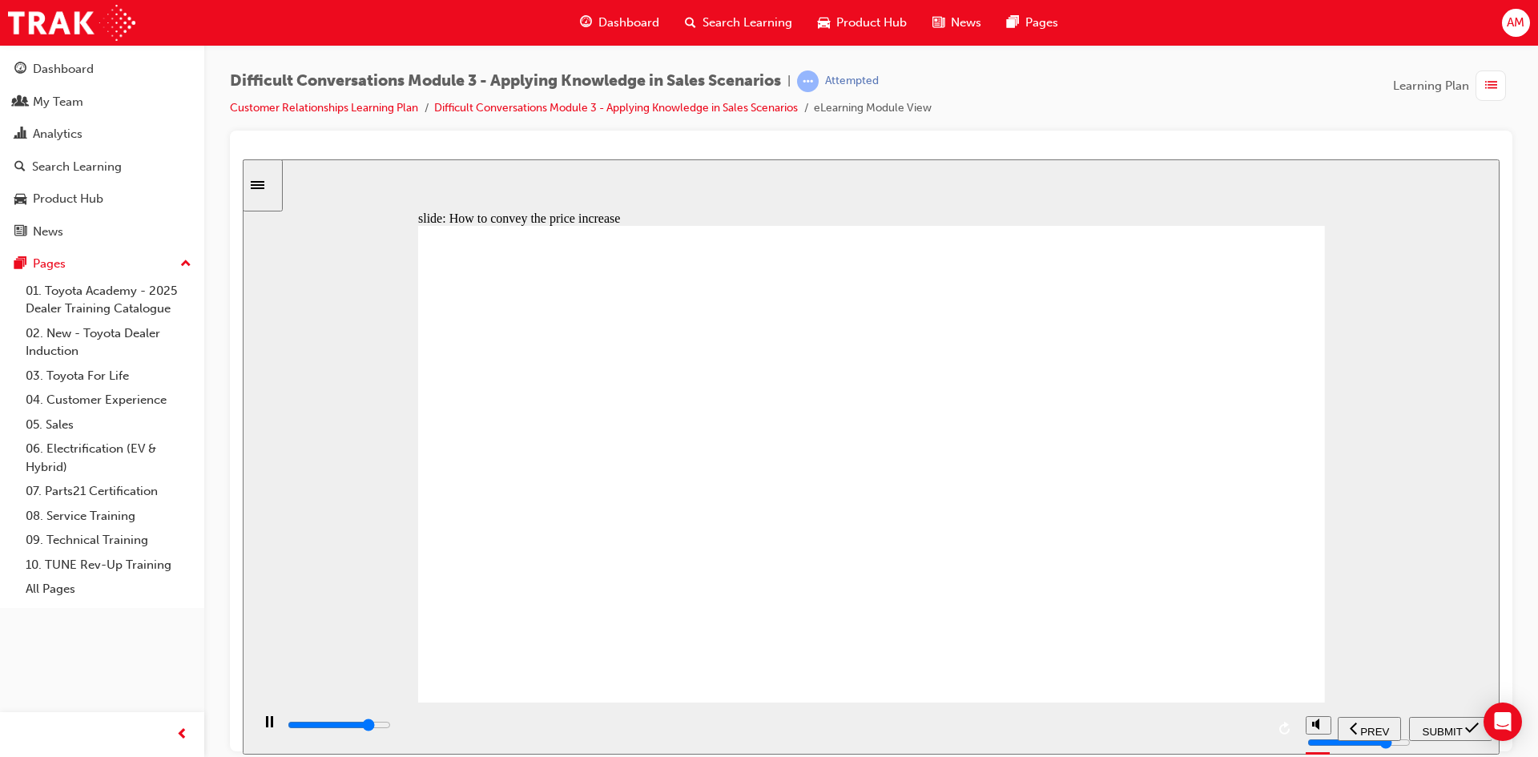
checkbox input "true"
type input "9100"
checkbox input "true"
click at [1445, 730] on span "SUBMIT" at bounding box center [1442, 731] width 40 height 12
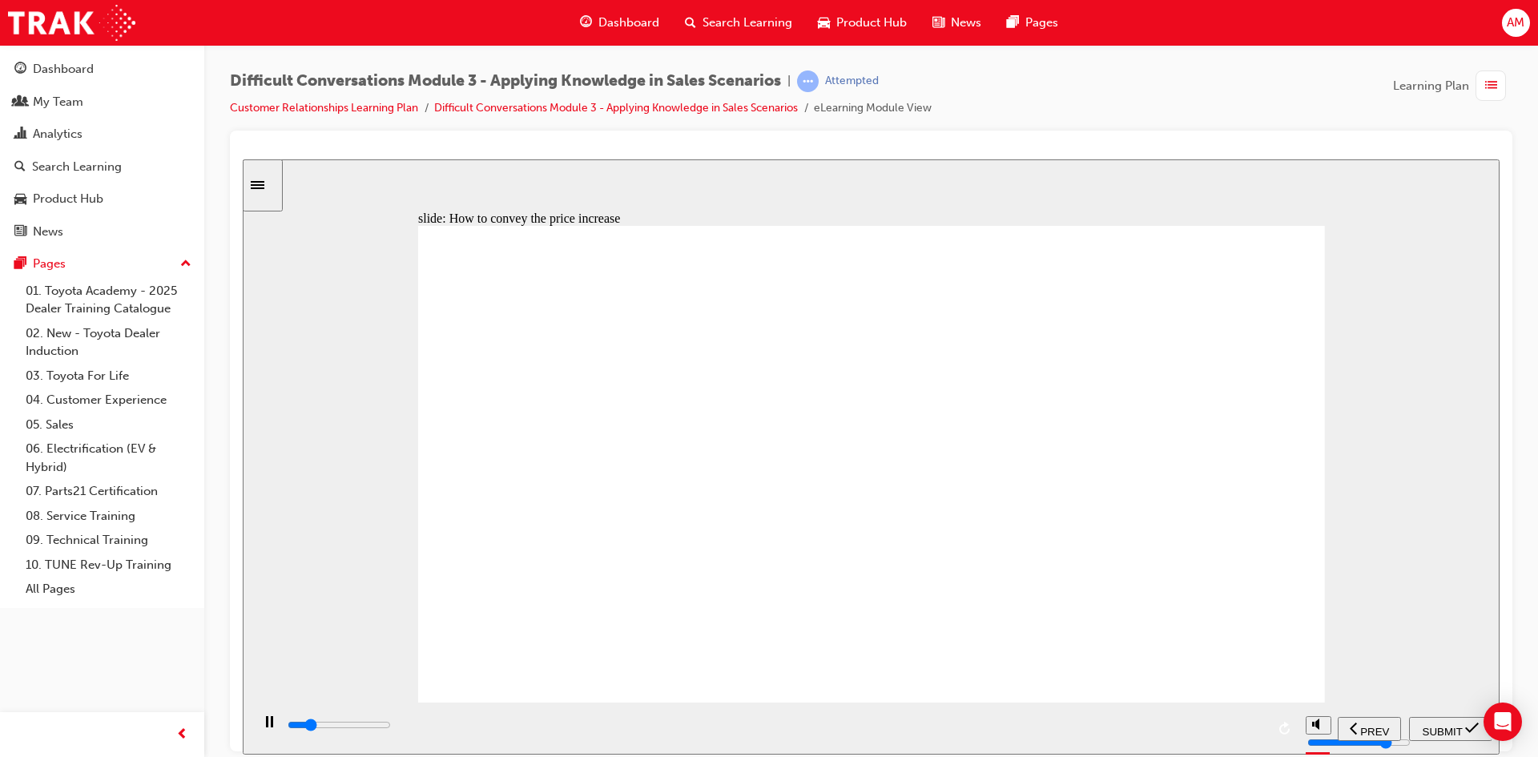
type input "13000"
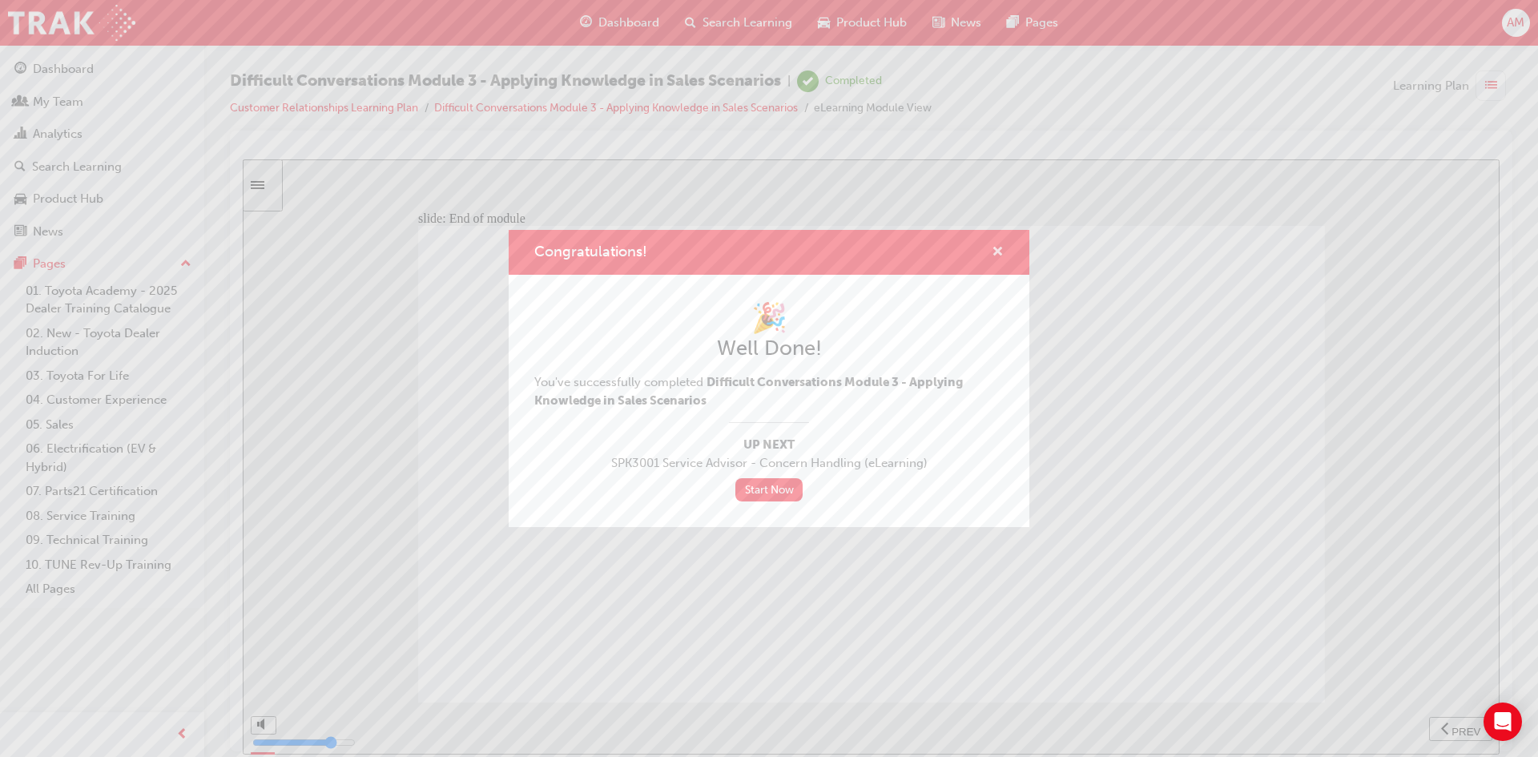
click at [999, 253] on span "cross-icon" at bounding box center [997, 253] width 12 height 14
